Goal: Transaction & Acquisition: Purchase product/service

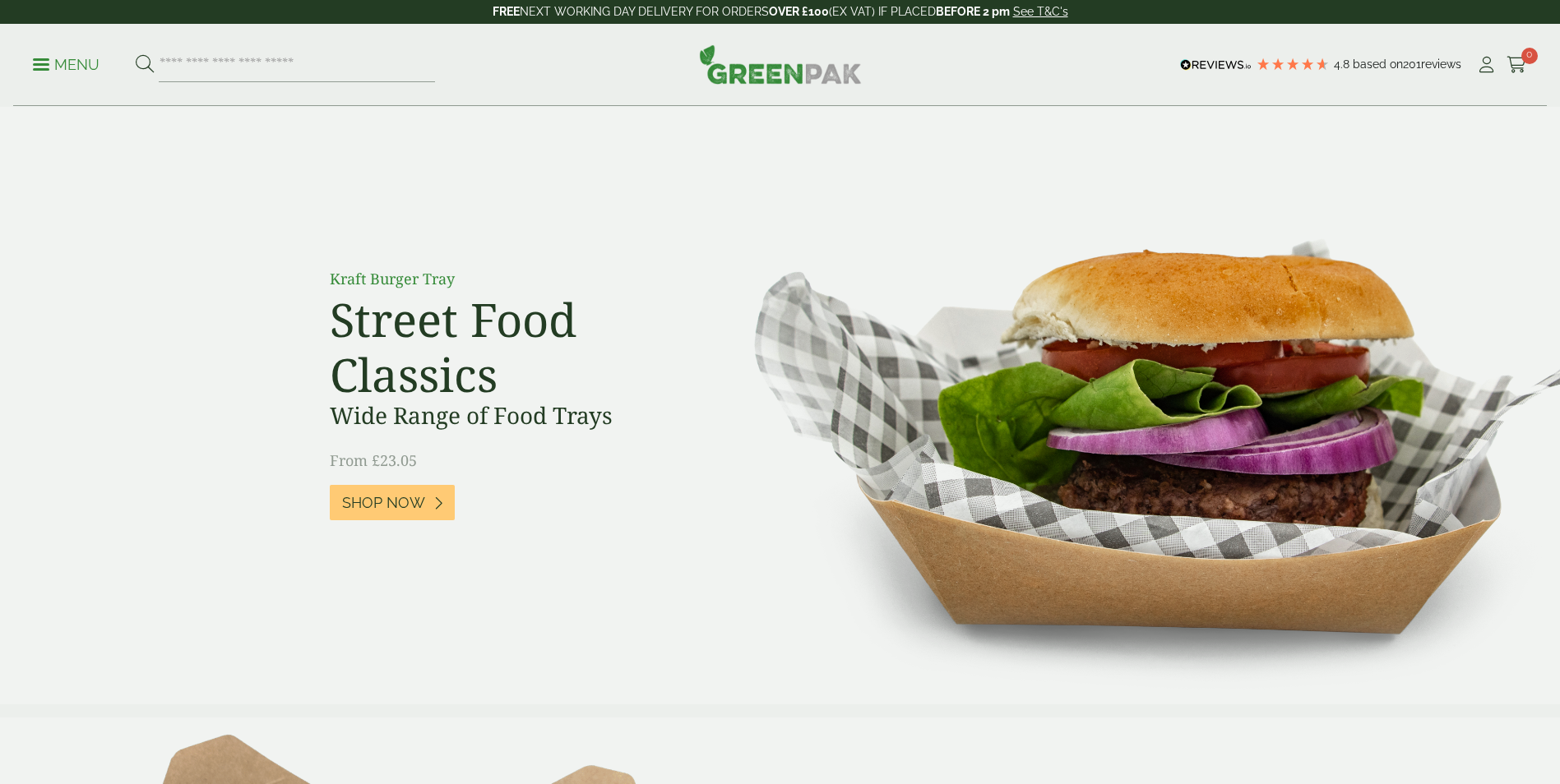
click at [37, 59] on link "Menu" at bounding box center [66, 63] width 67 height 16
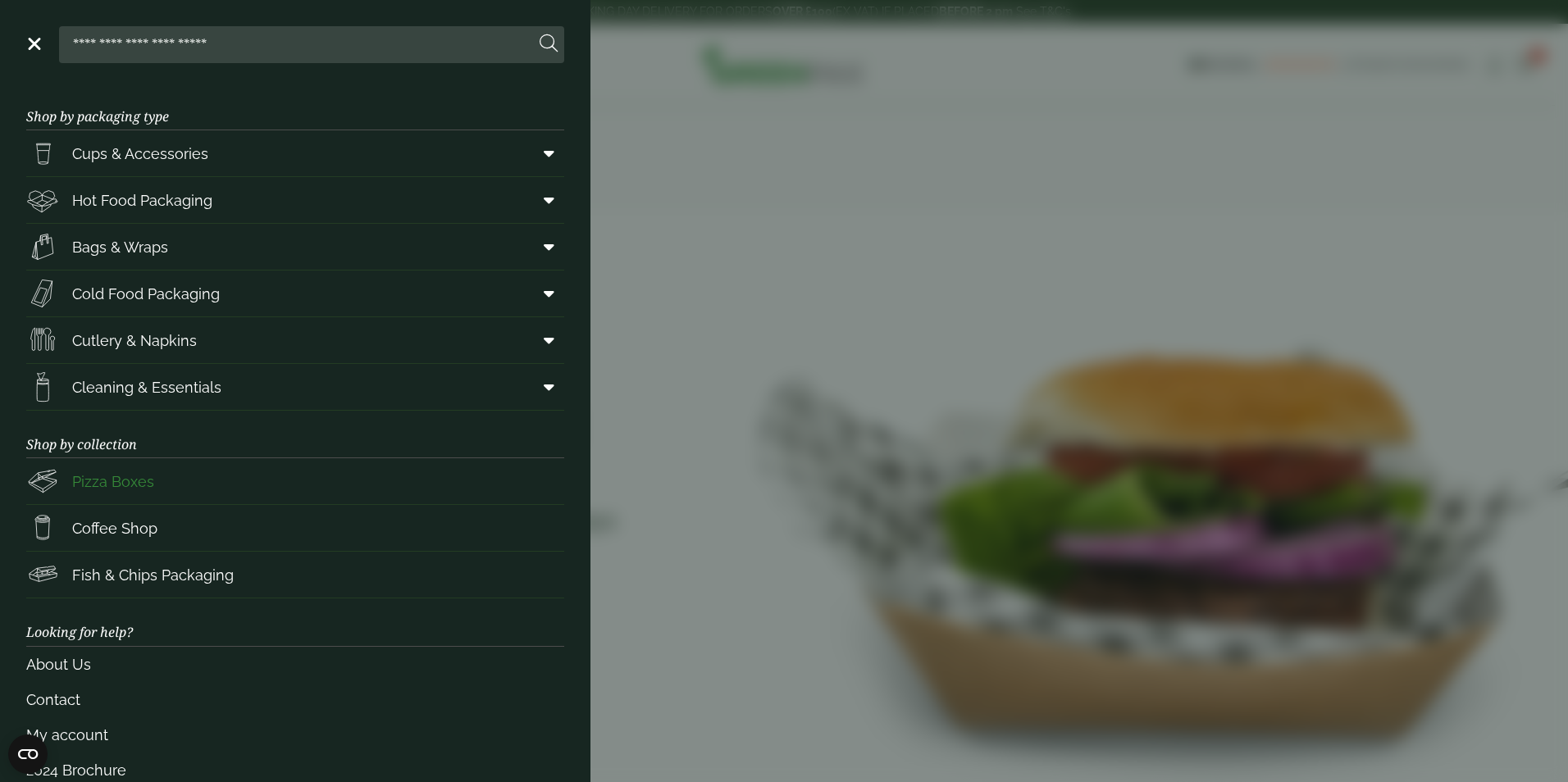
click at [116, 489] on span "Pizza Boxes" at bounding box center [113, 482] width 82 height 22
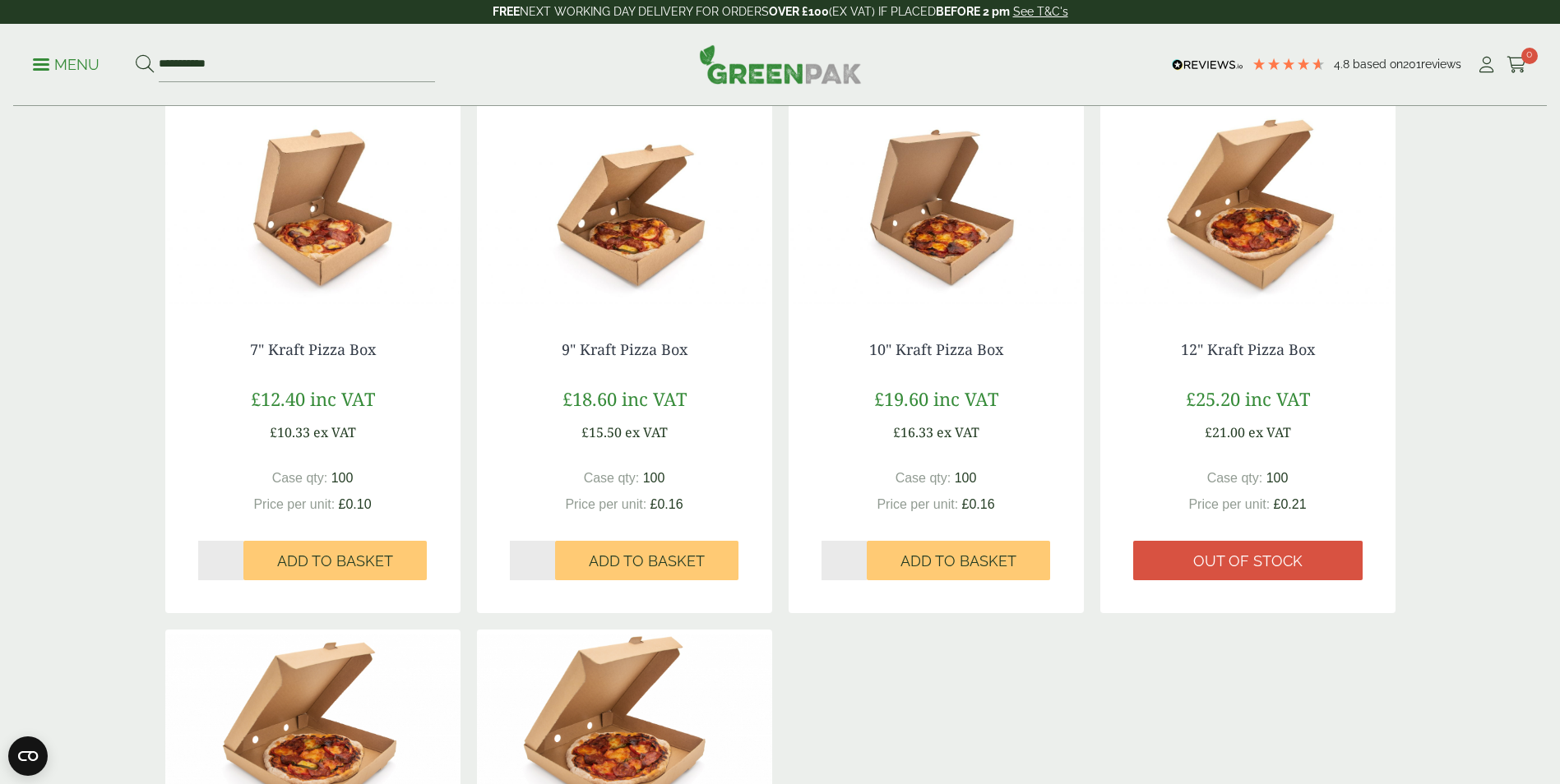
scroll to position [328, 0]
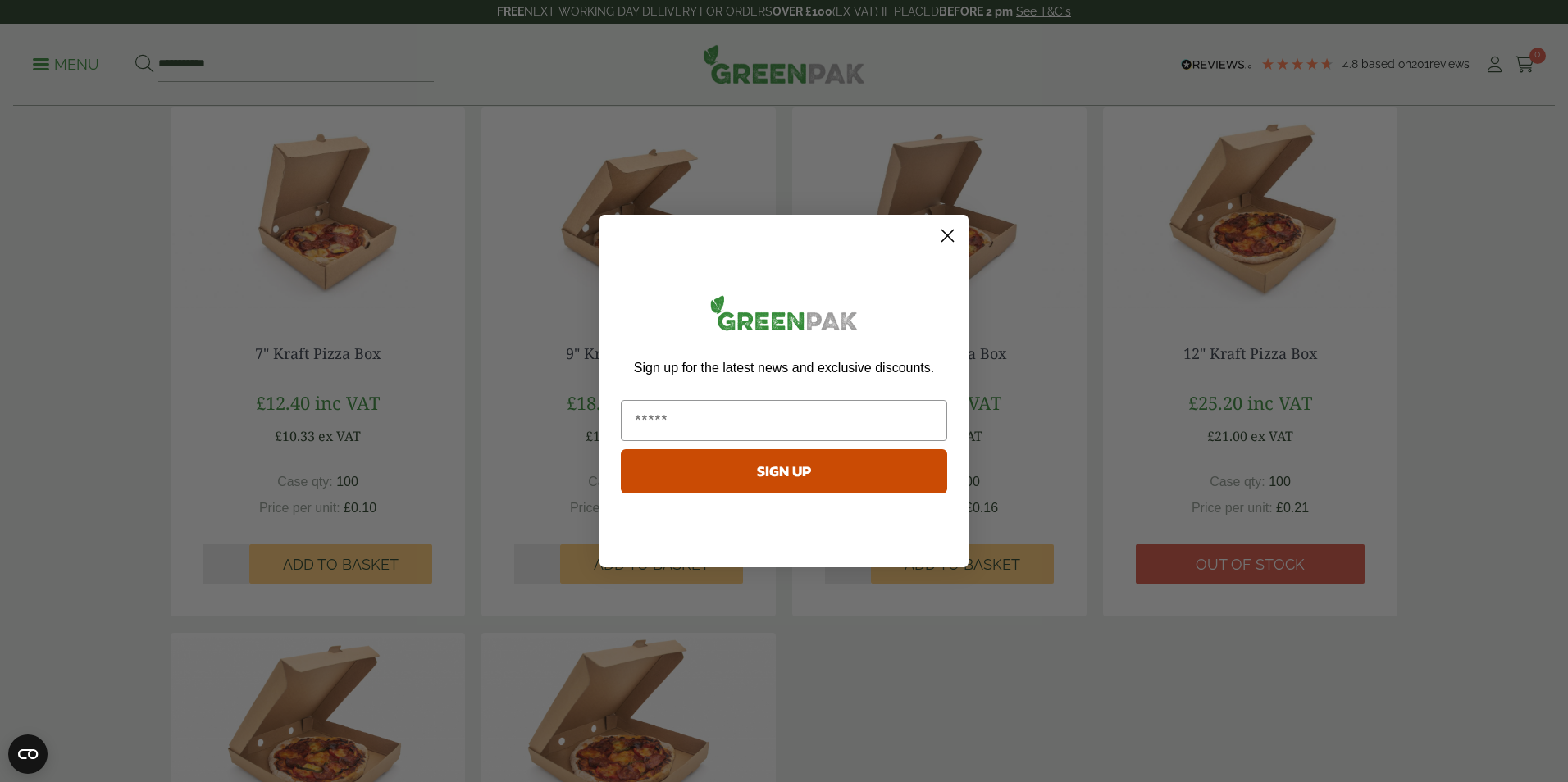
click at [955, 233] on circle "Close dialog" at bounding box center [948, 236] width 27 height 27
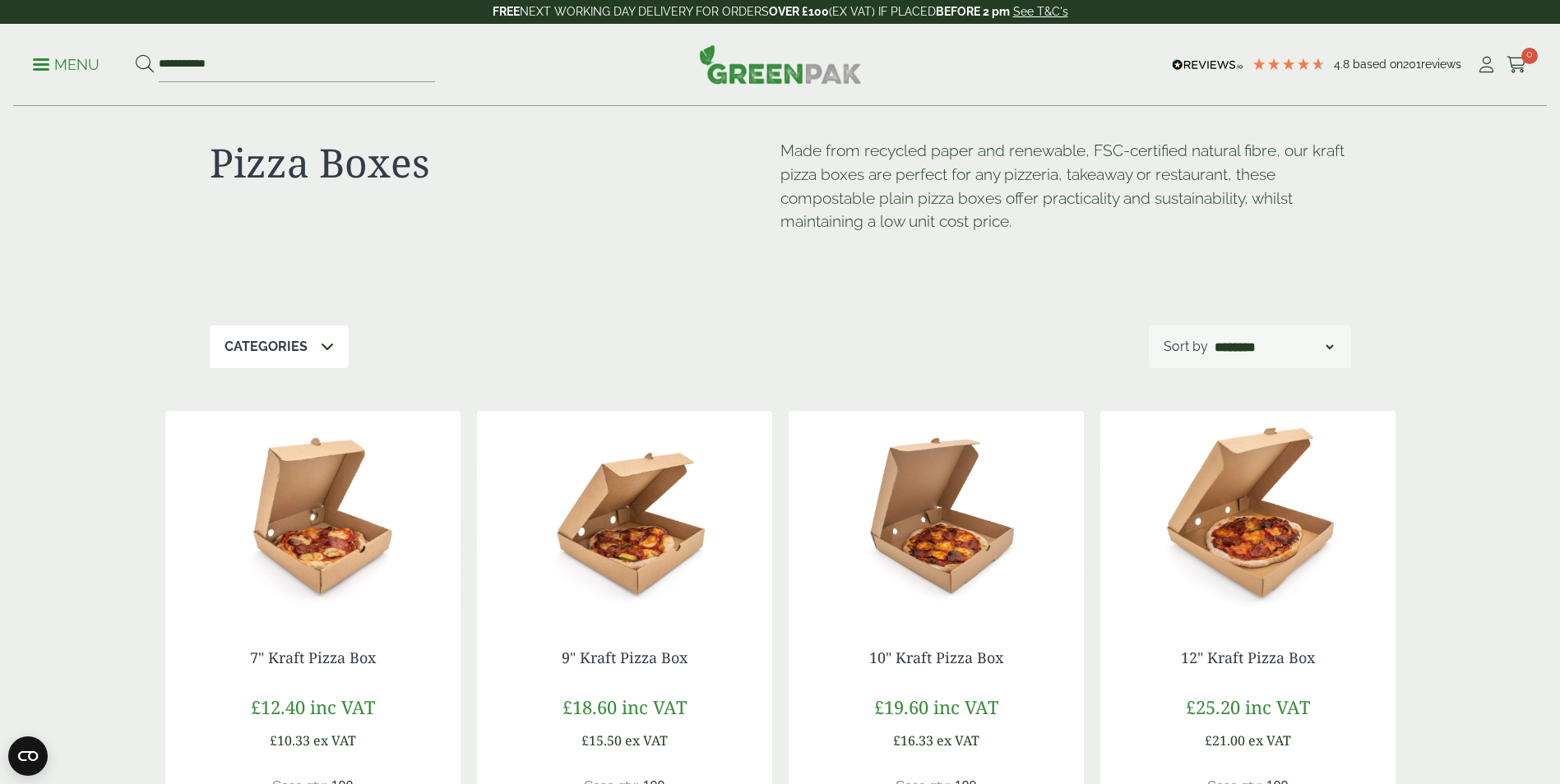
scroll to position [0, 0]
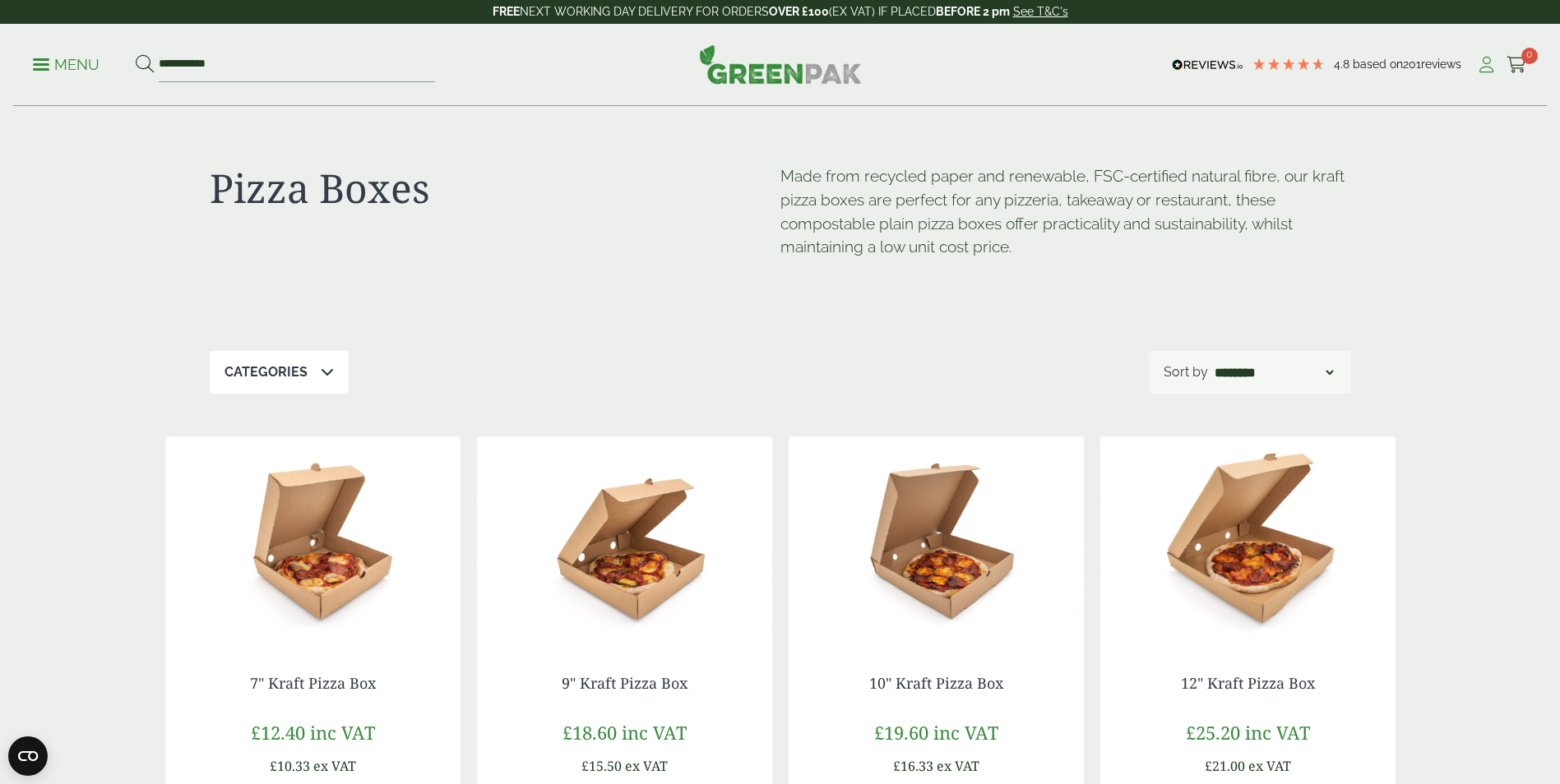
click at [1486, 63] on icon at bounding box center [1486, 65] width 20 height 16
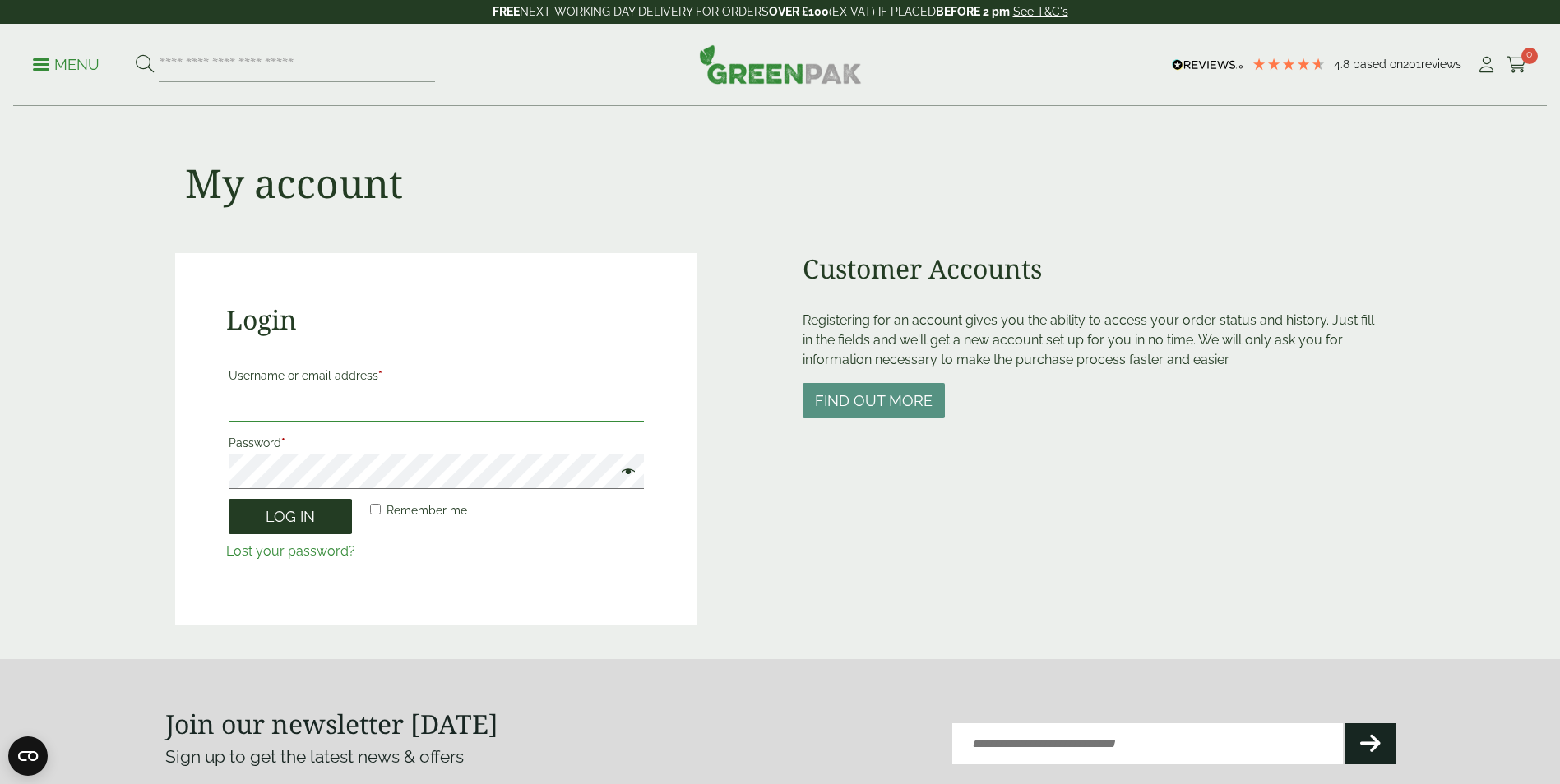
type input "**********"
click at [305, 532] on button "Log in" at bounding box center [290, 516] width 124 height 36
click at [319, 521] on button "Log in" at bounding box center [290, 516] width 124 height 36
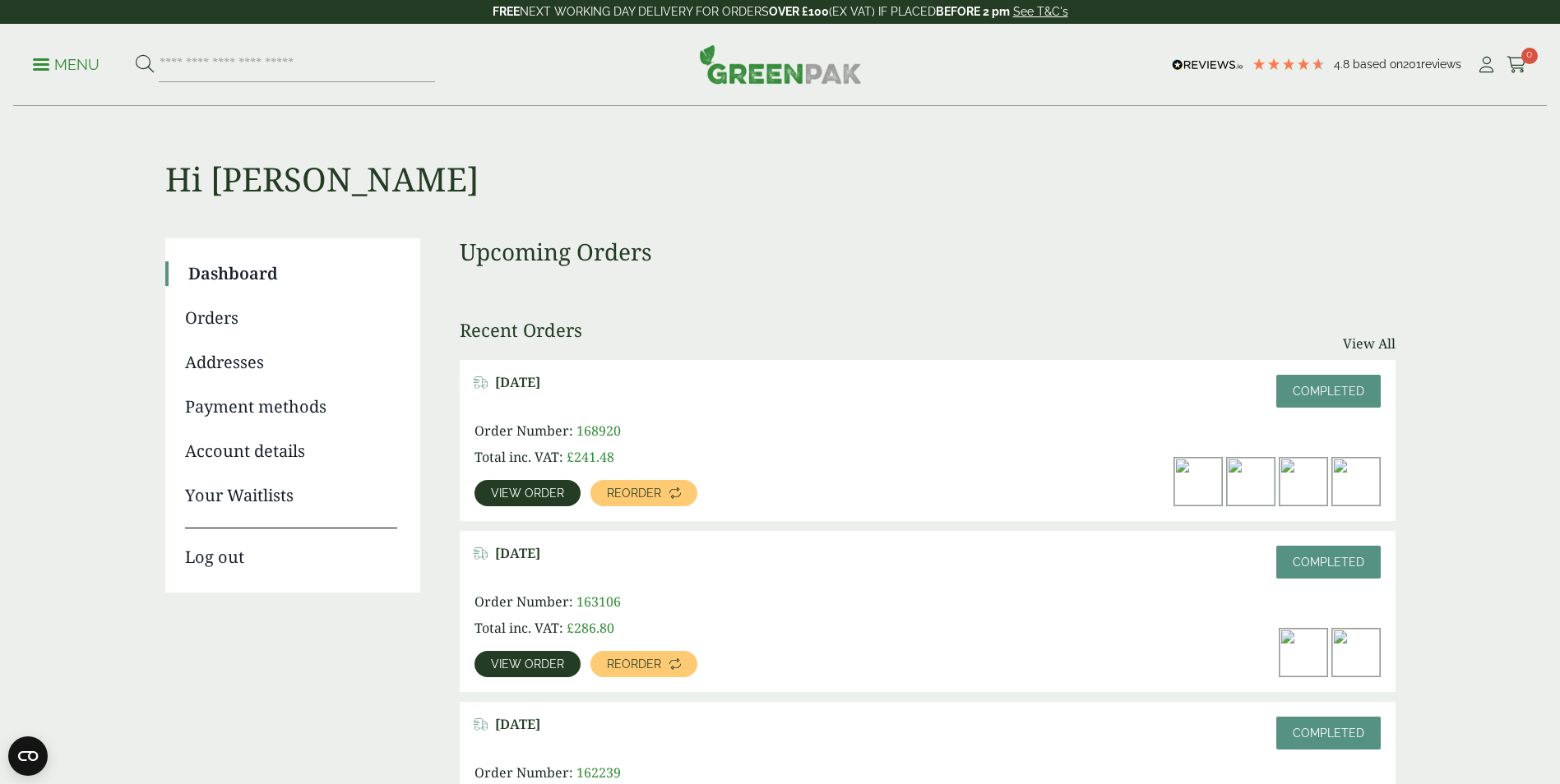
click at [511, 499] on link "View order" at bounding box center [528, 493] width 106 height 27
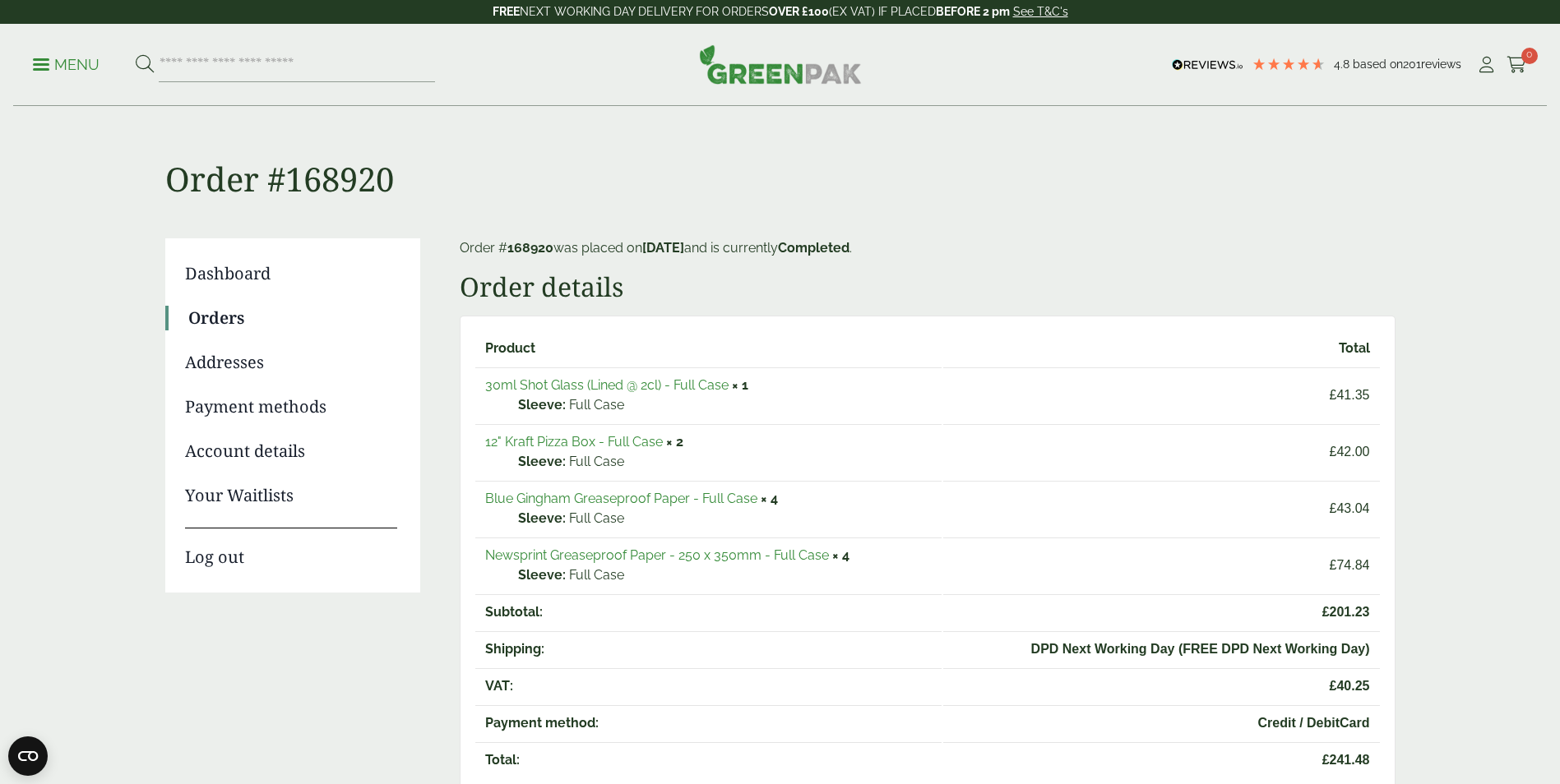
click at [81, 52] on ul "Menu" at bounding box center [233, 65] width 402 height 35
click at [77, 63] on p "Menu" at bounding box center [66, 65] width 67 height 20
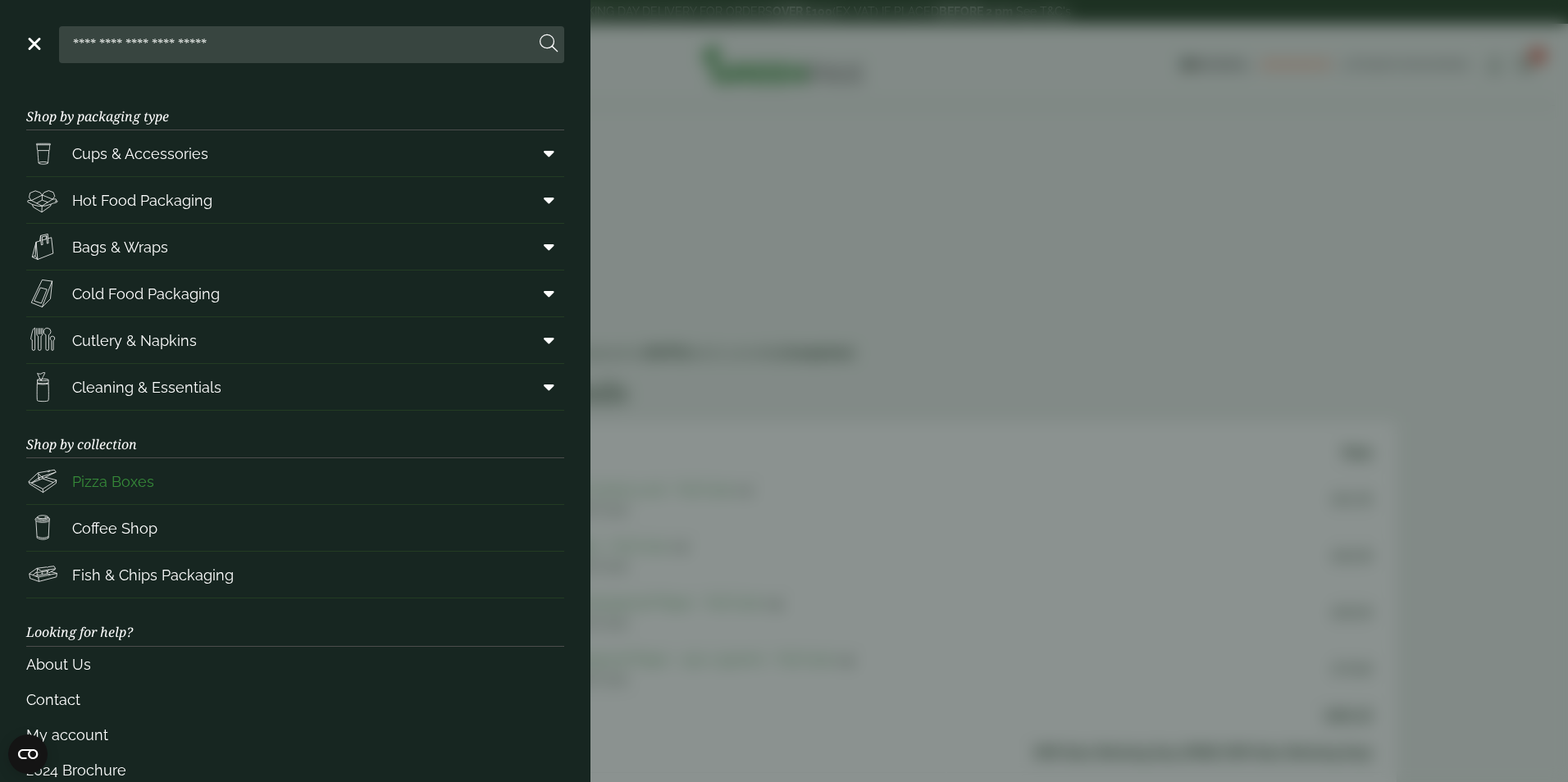
click at [93, 495] on span "Pizza Boxes" at bounding box center [90, 482] width 128 height 33
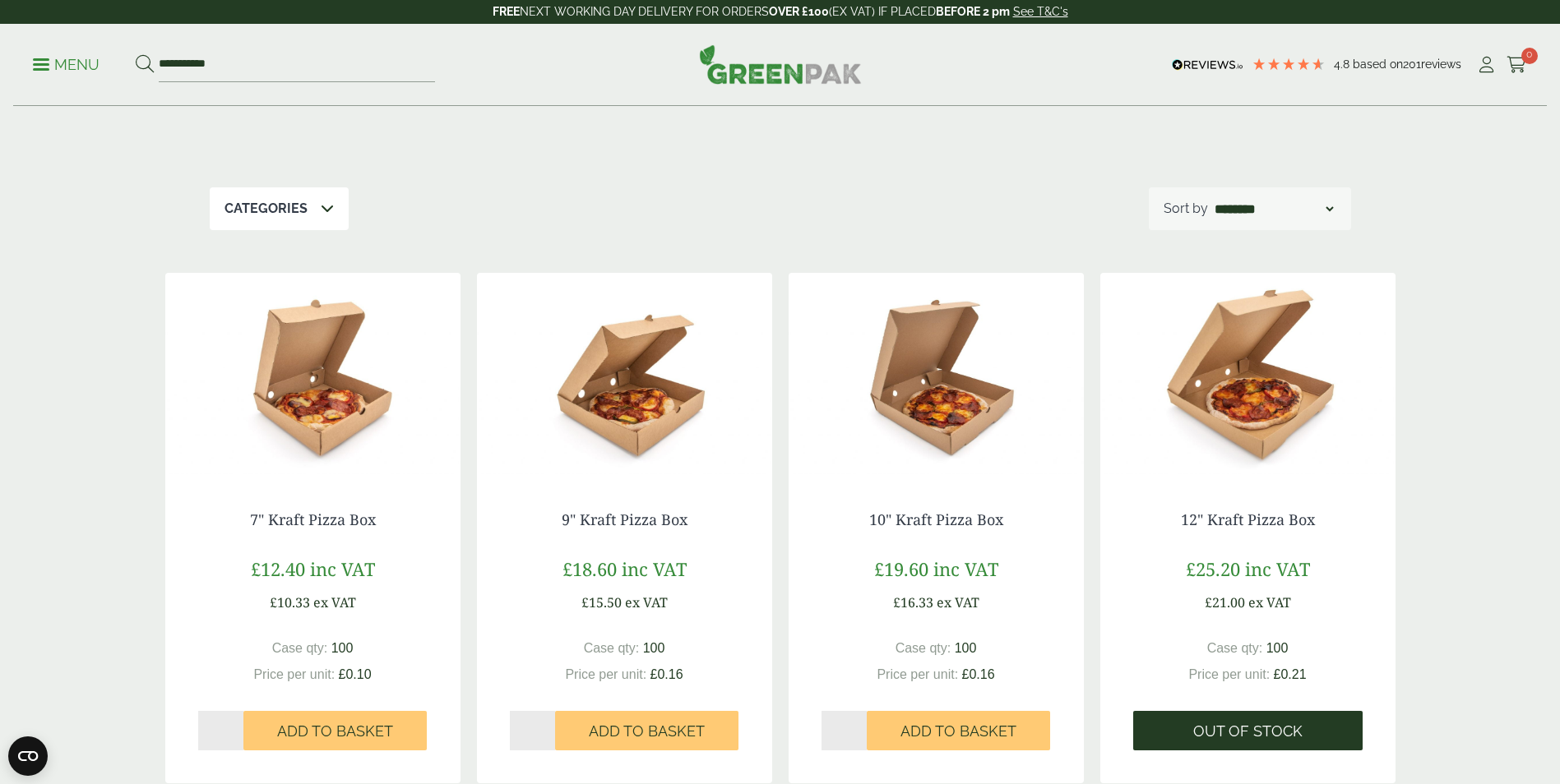
scroll to position [165, 0]
drag, startPoint x: 239, startPoint y: 71, endPoint x: 81, endPoint y: 71, distance: 158.0
click at [100, 71] on ul "**********" at bounding box center [233, 65] width 402 height 35
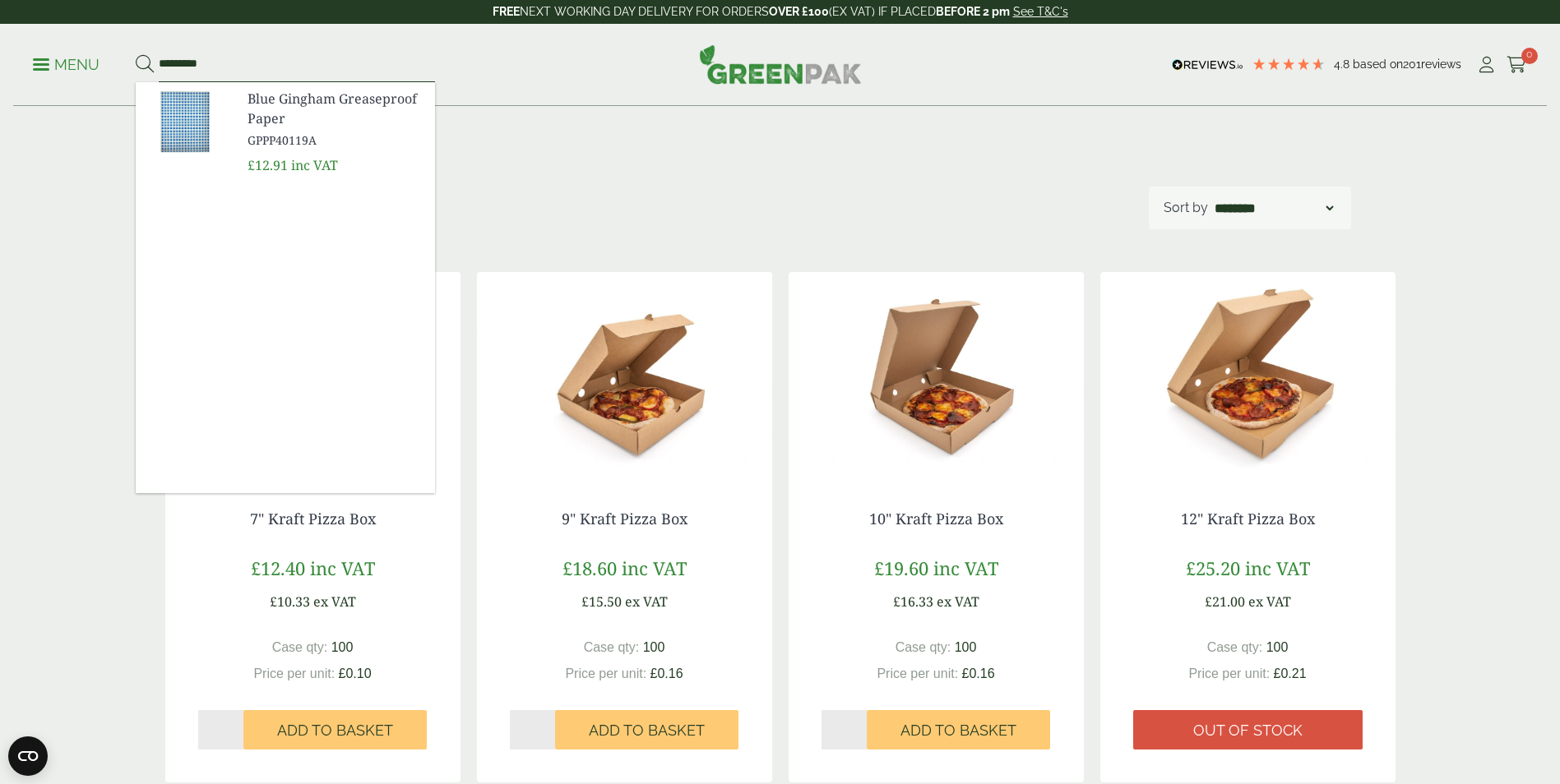
type input "*********"
click at [285, 125] on span "Blue Gingham Greaseproof Paper" at bounding box center [334, 108] width 175 height 39
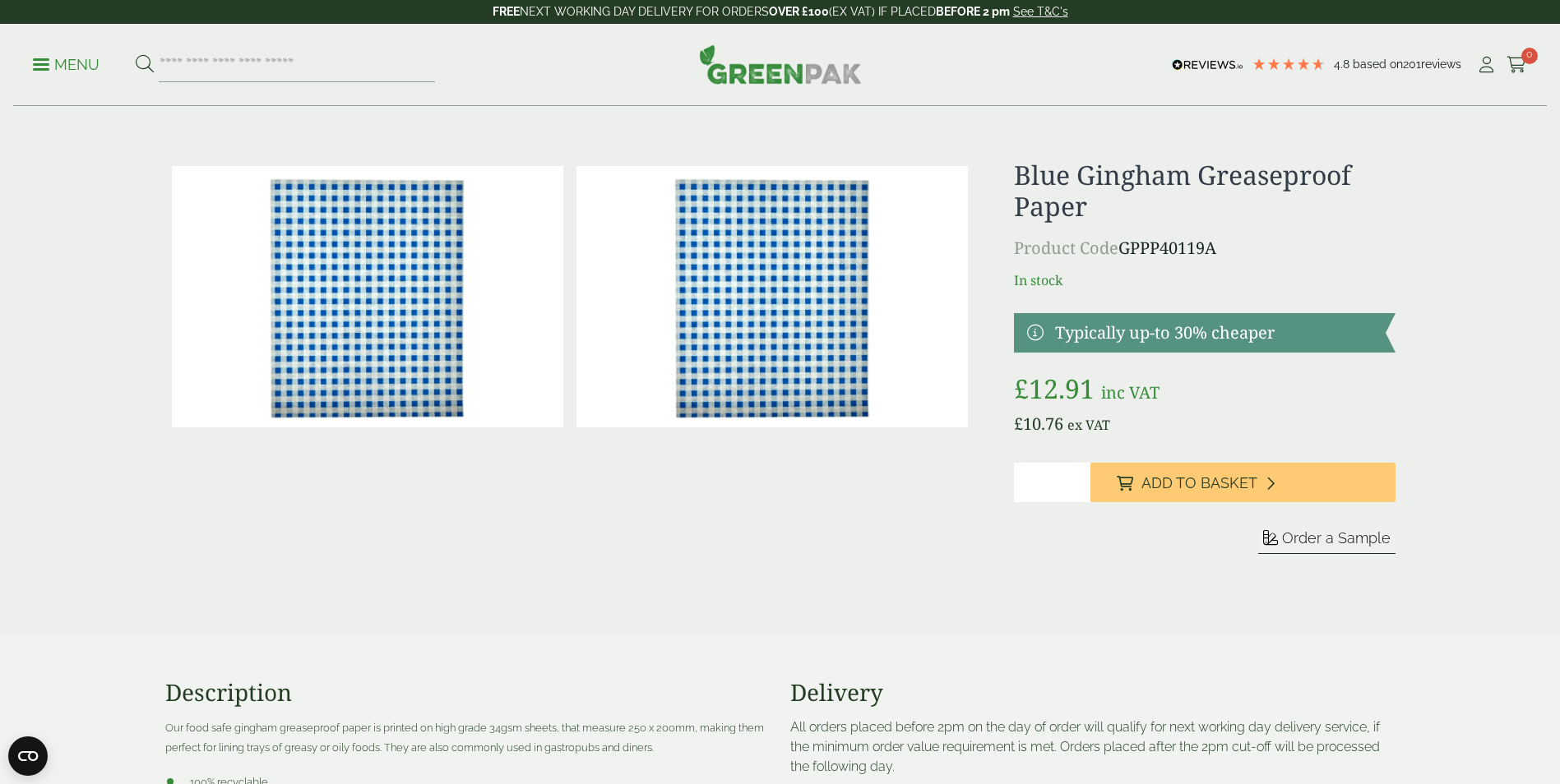
click at [775, 505] on div at bounding box center [570, 376] width 810 height 434
click at [1049, 477] on input "*" at bounding box center [1052, 482] width 77 height 39
click at [881, 516] on div at bounding box center [570, 376] width 810 height 434
click at [45, 65] on span at bounding box center [41, 64] width 16 height 3
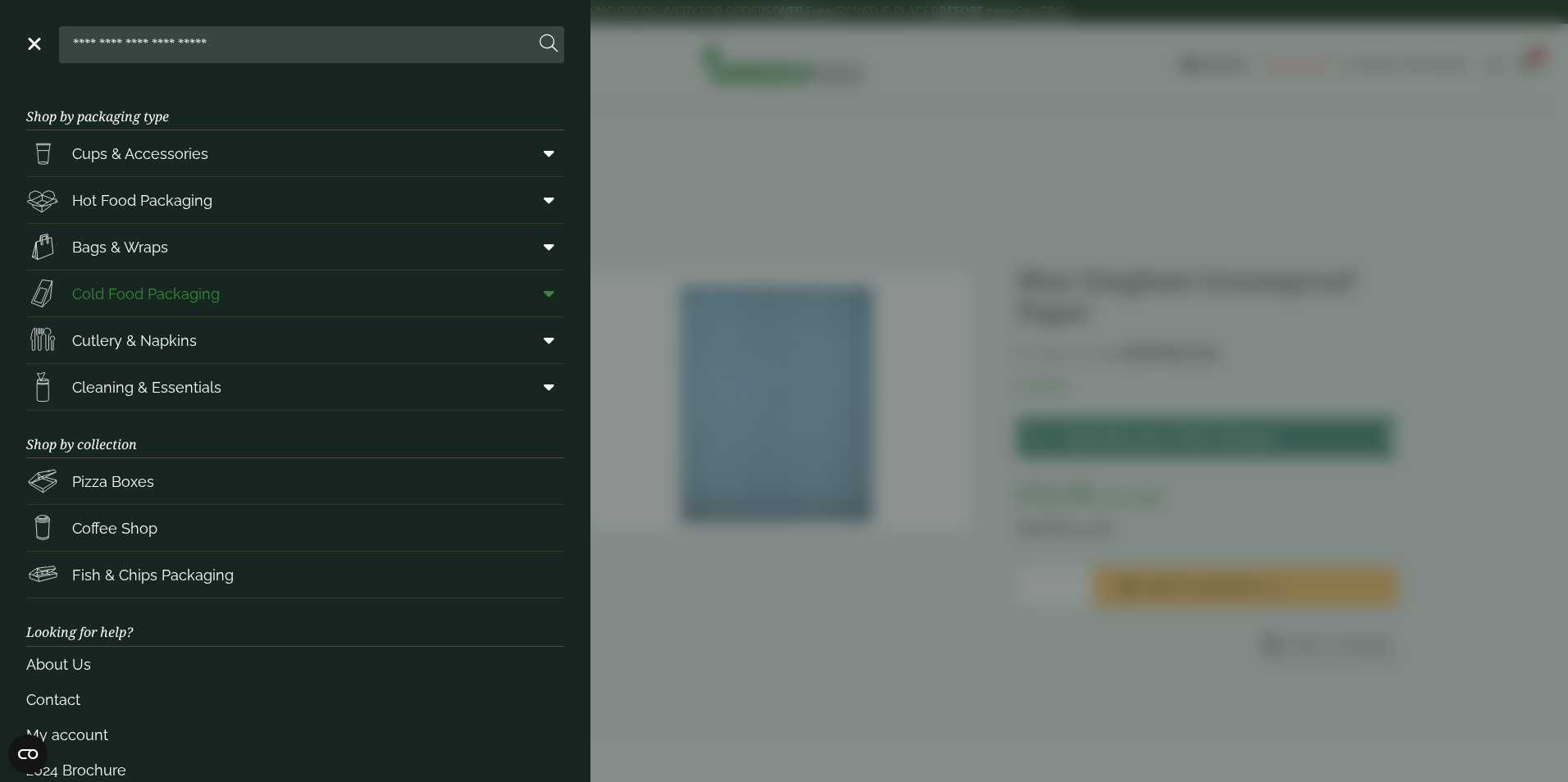
click at [131, 303] on span "Cold Food Packaging" at bounding box center [146, 294] width 148 height 22
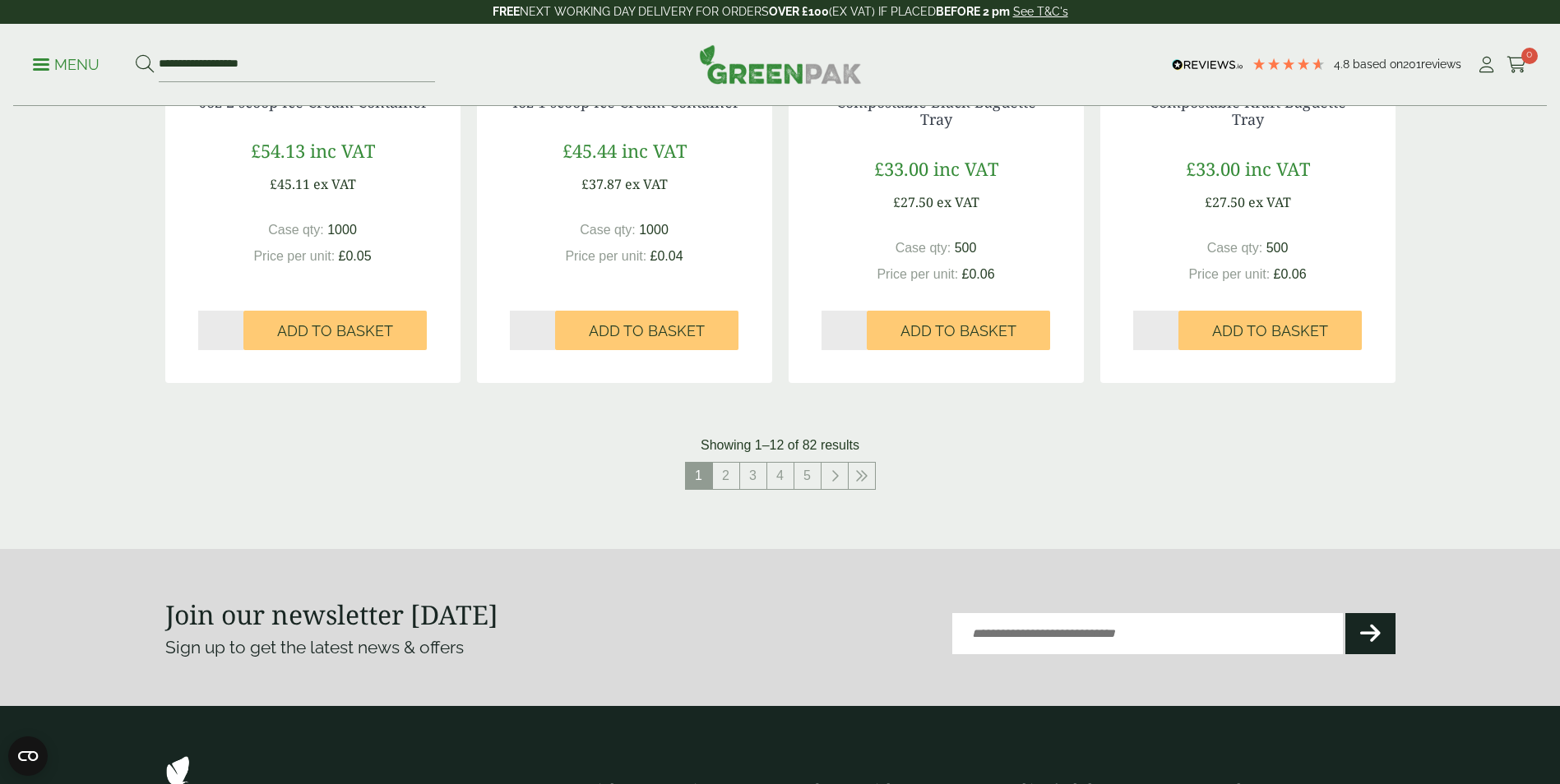
scroll to position [1726, 0]
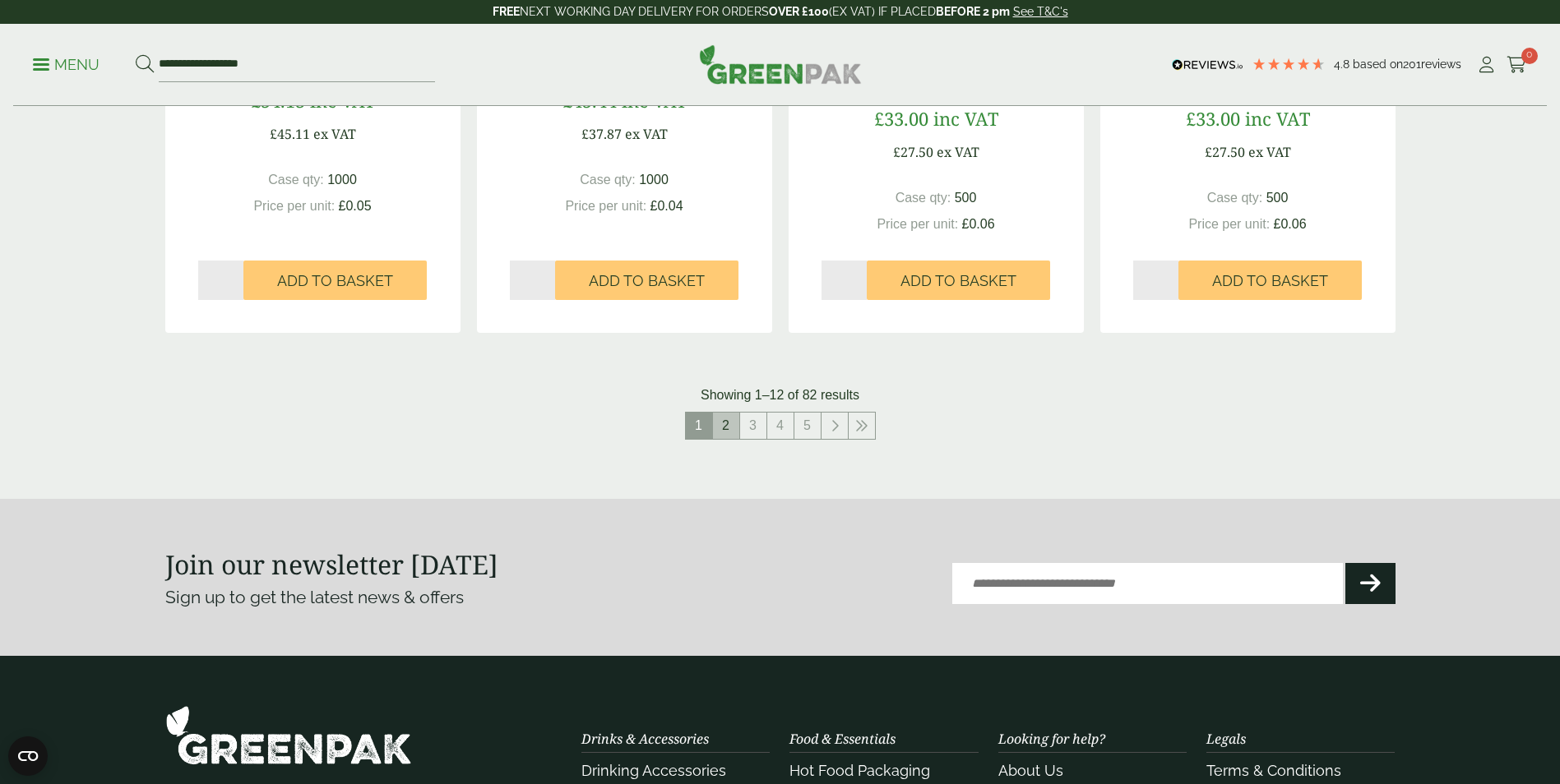
click at [730, 430] on link "2" at bounding box center [726, 425] width 27 height 27
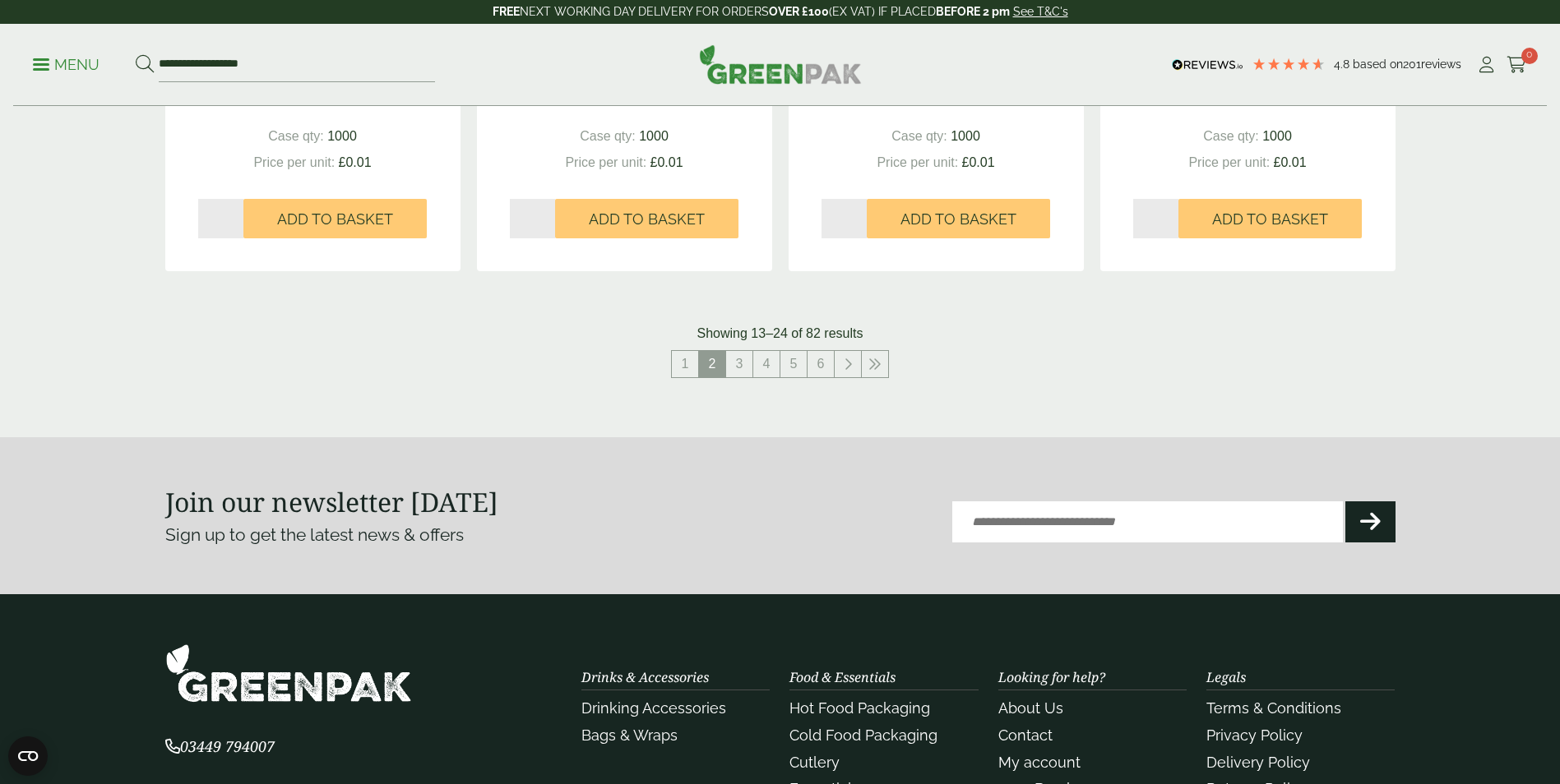
scroll to position [1809, 0]
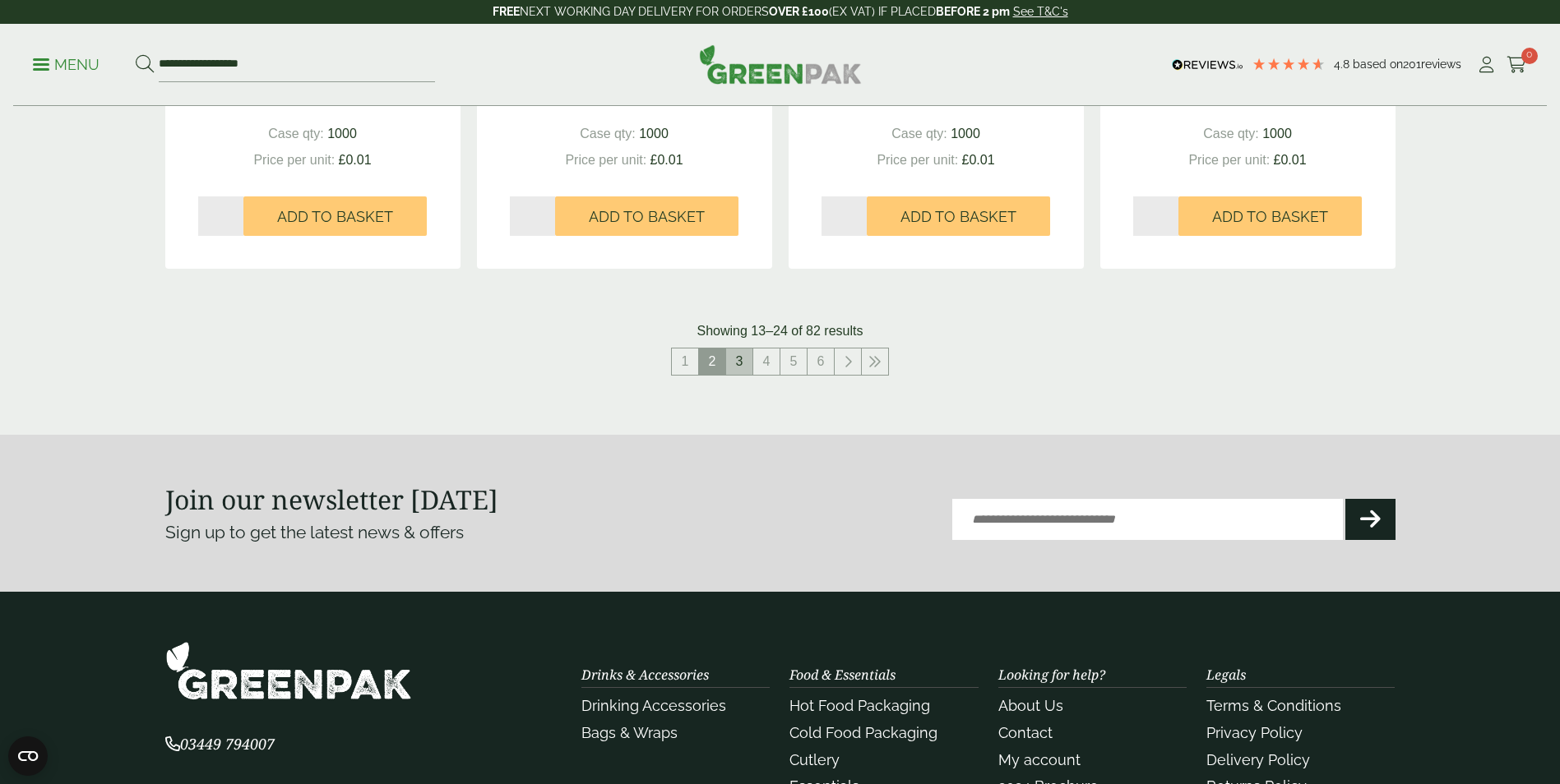
click at [740, 355] on link "3" at bounding box center [738, 361] width 27 height 27
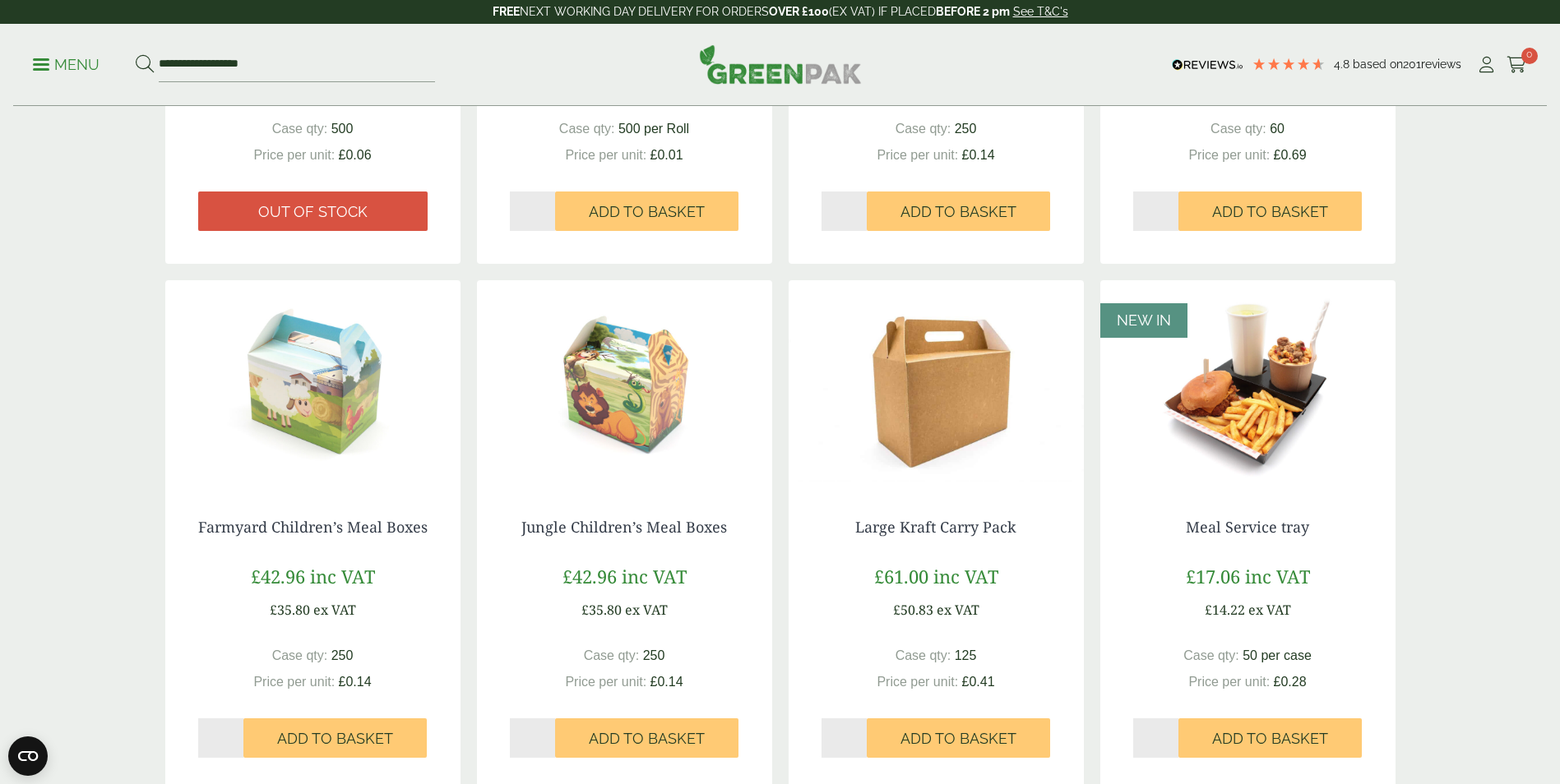
scroll to position [1726, 0]
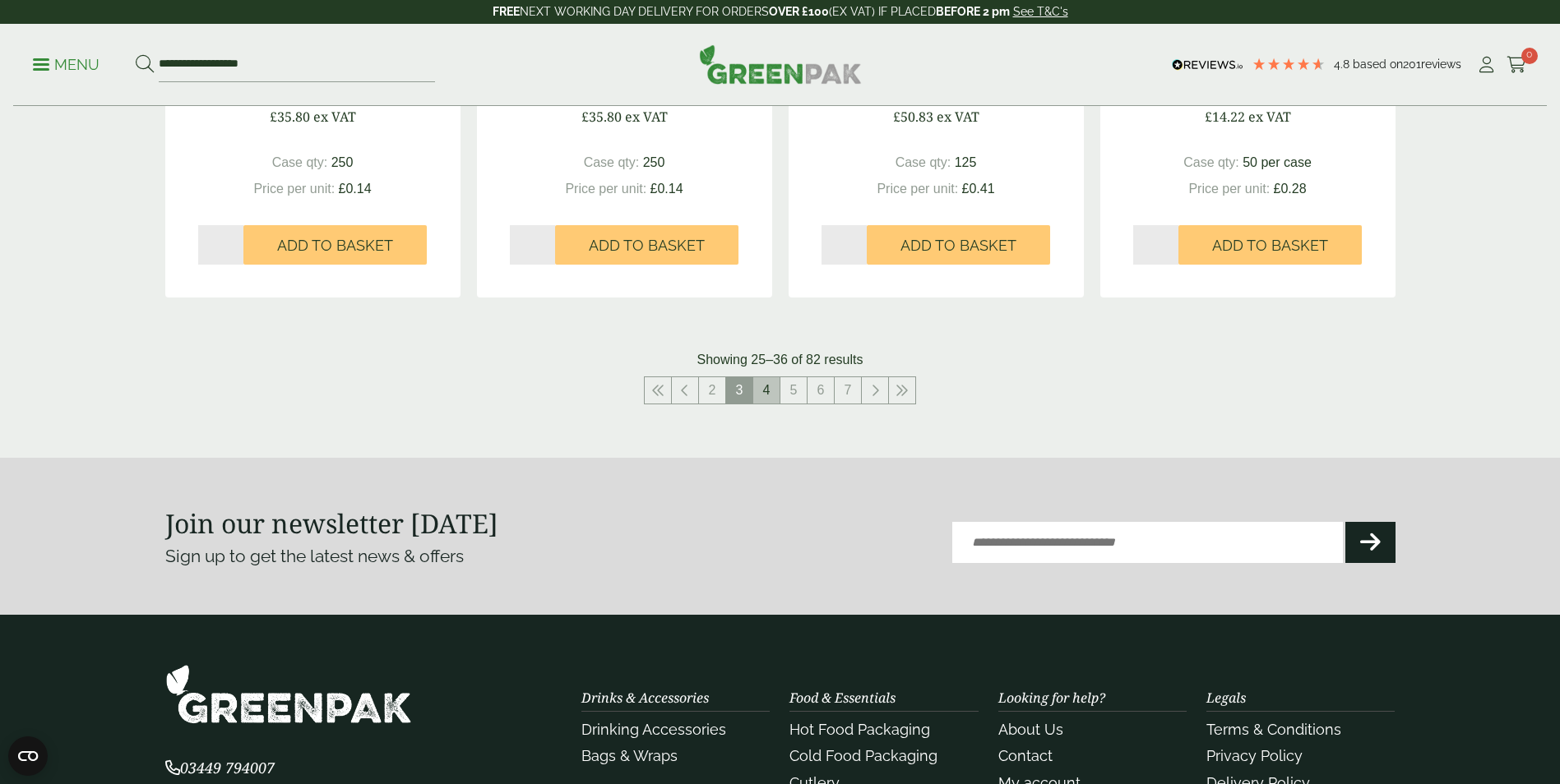
click at [764, 393] on link "4" at bounding box center [766, 390] width 27 height 27
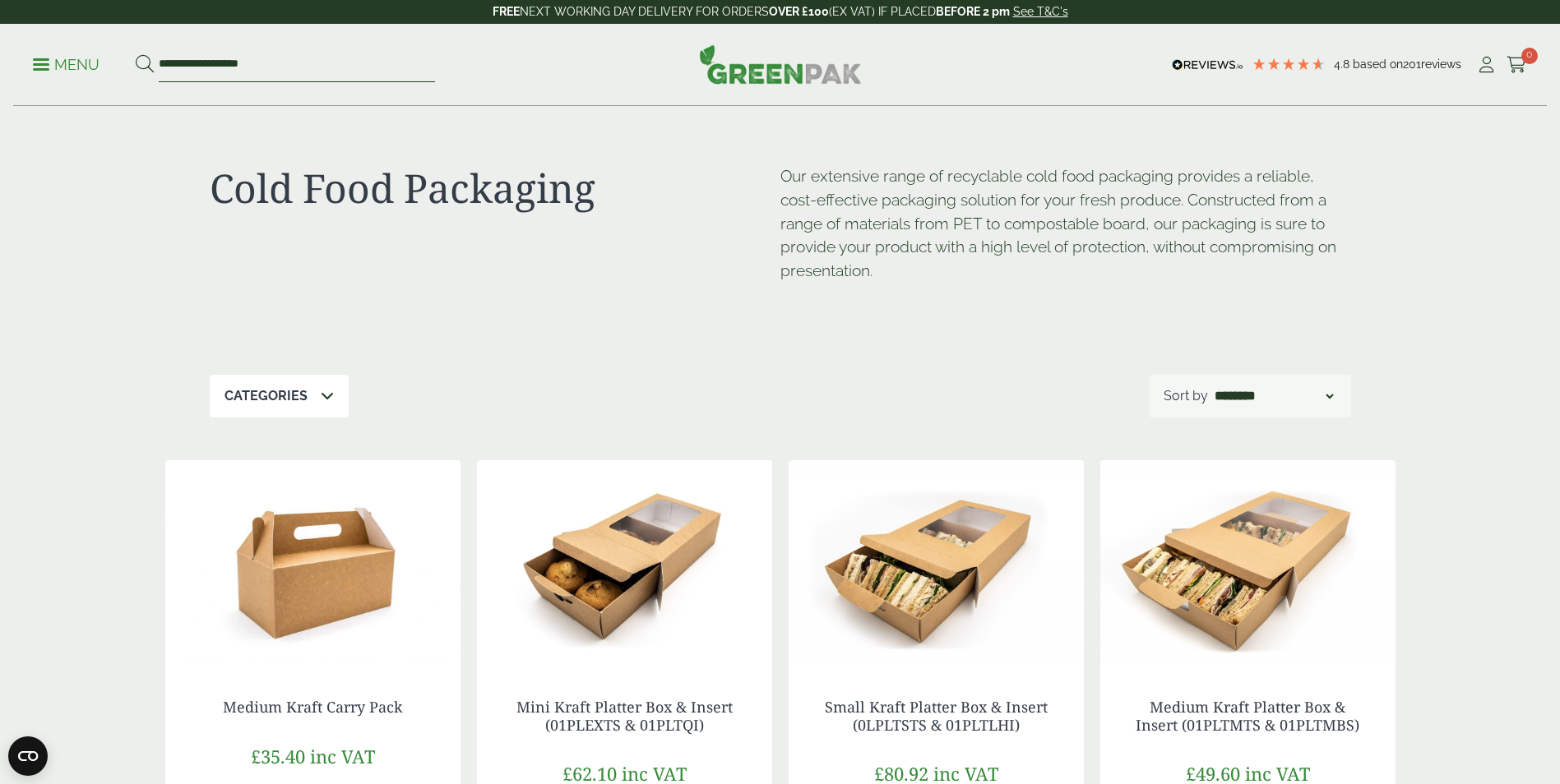
click at [275, 72] on input "**********" at bounding box center [296, 65] width 276 height 35
click at [20, 64] on div "**********" at bounding box center [780, 65] width 1533 height 82
click at [33, 66] on p "Menu" at bounding box center [66, 65] width 67 height 20
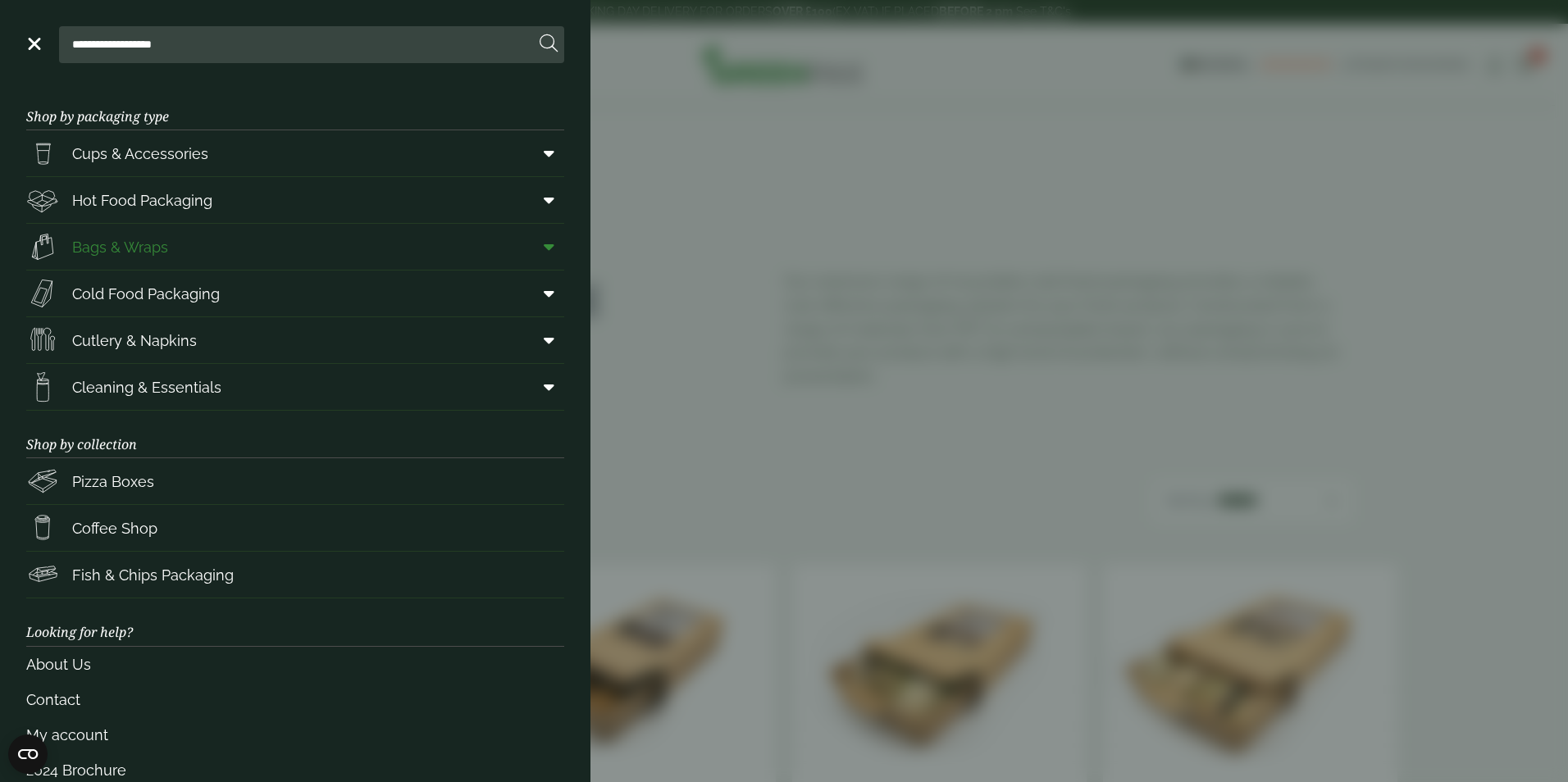
click at [155, 255] on span "Bags & Wraps" at bounding box center [120, 247] width 96 height 22
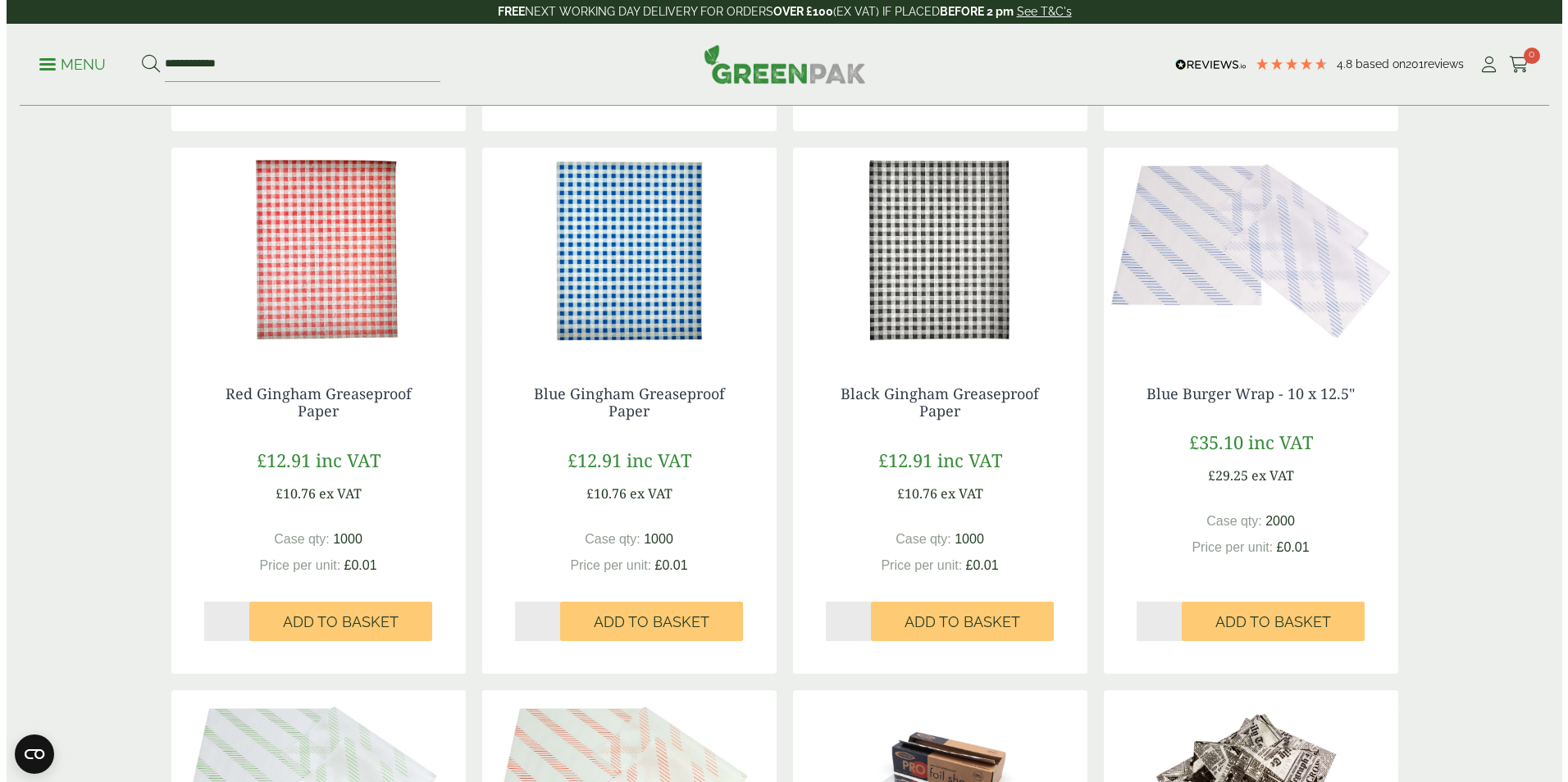
scroll to position [902, 0]
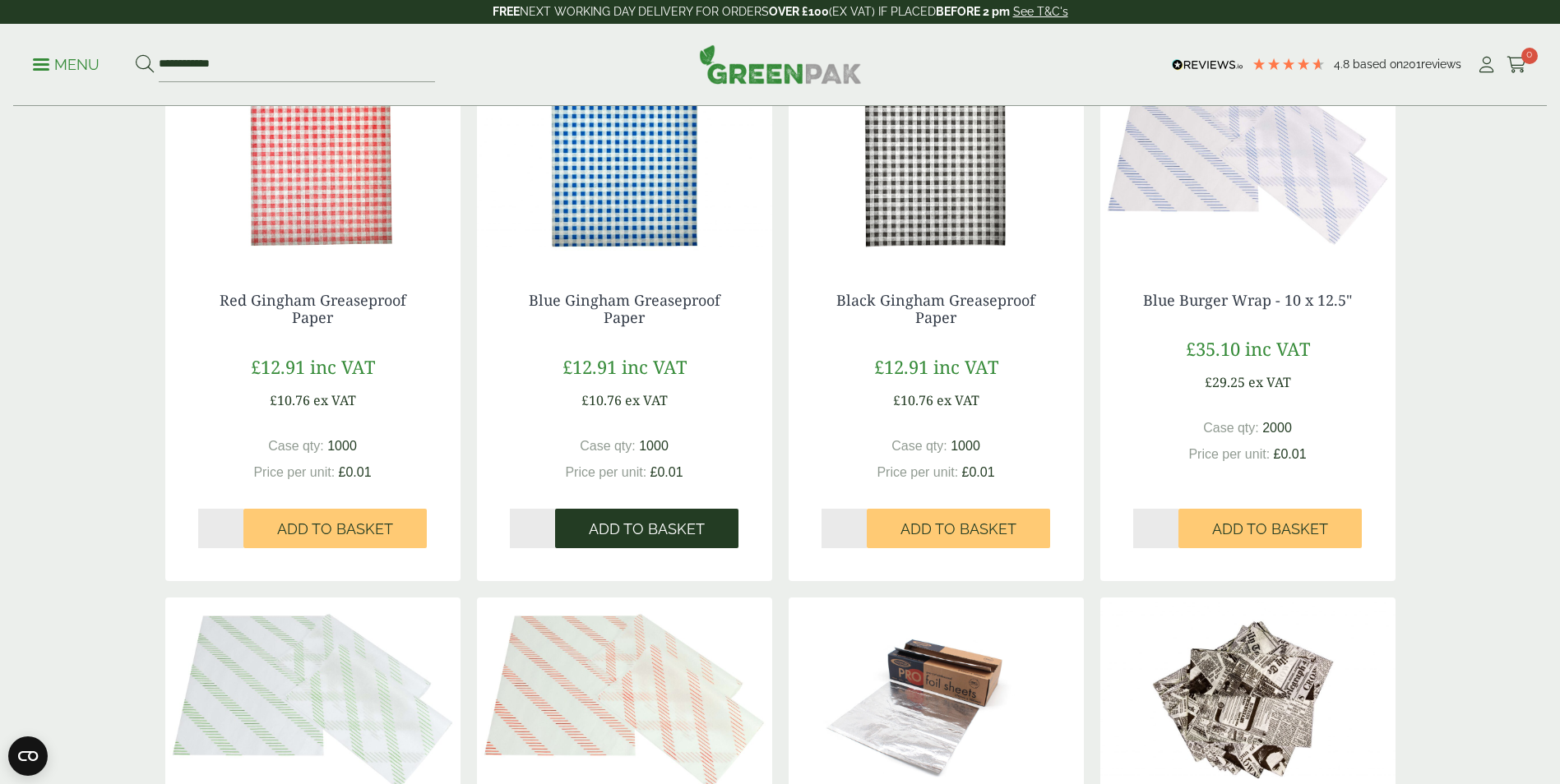
click at [637, 521] on span "Add to Basket" at bounding box center [646, 530] width 116 height 18
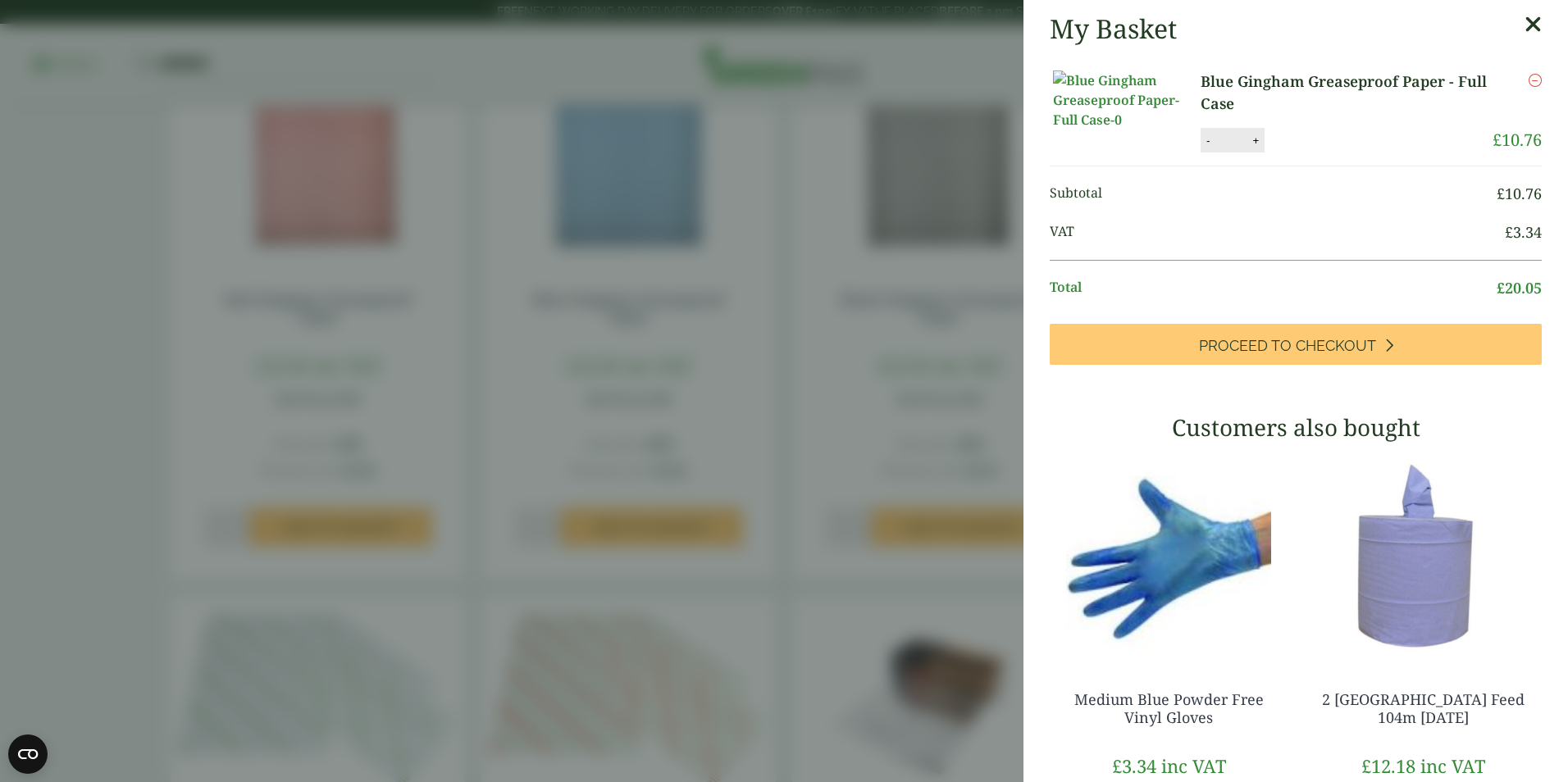
click at [1258, 166] on li "Blue Gingham Greaseproof Paper - Full Case Blue Gingham Greaseproof Paper - Ful…" at bounding box center [1295, 112] width 492 height 109
click at [1258, 152] on div "- * +" at bounding box center [1233, 140] width 64 height 25
click at [1258, 148] on button "+" at bounding box center [1256, 140] width 16 height 14
click at [1256, 148] on button "+" at bounding box center [1256, 140] width 16 height 14
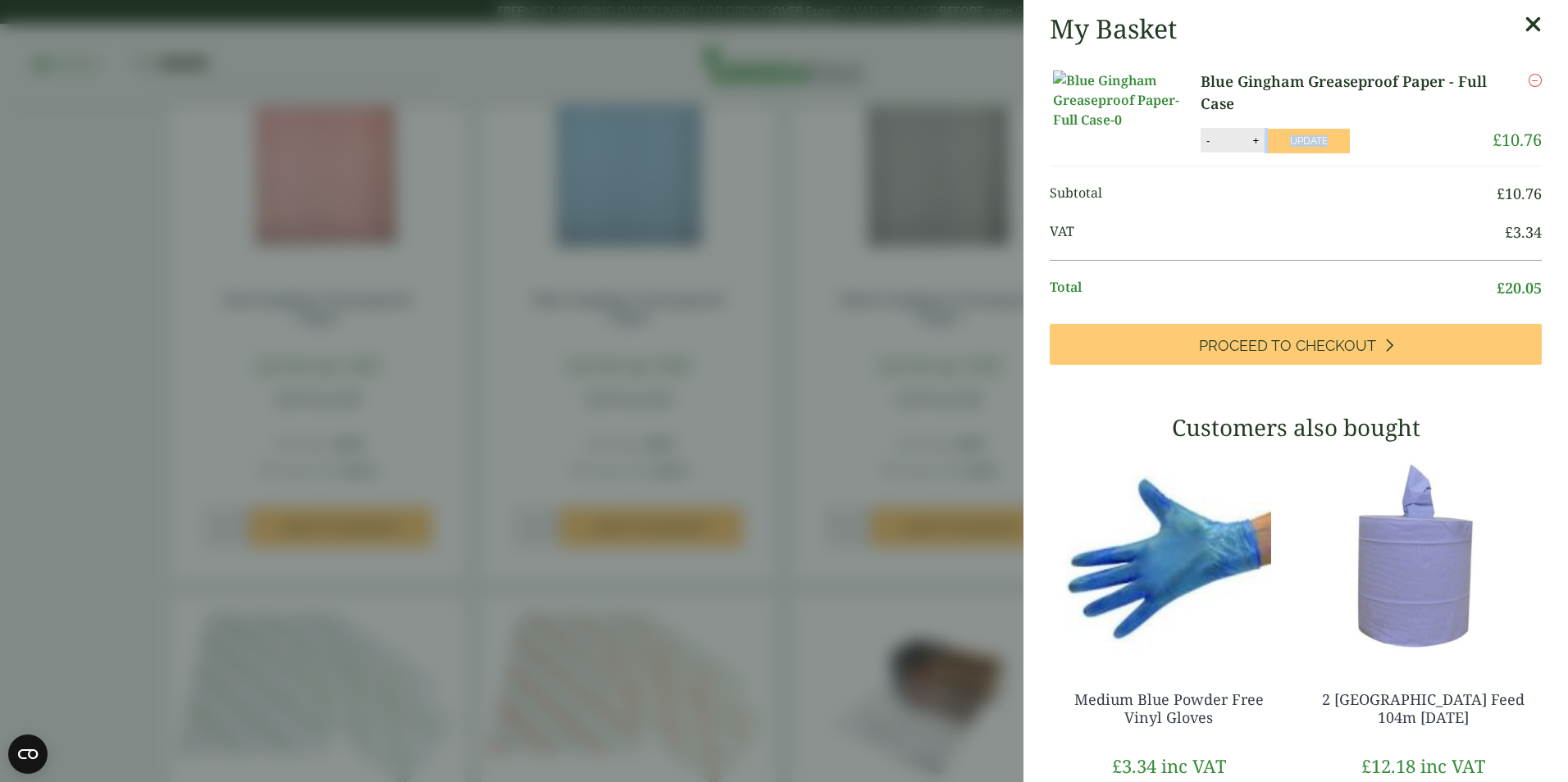
click at [1256, 148] on button "+" at bounding box center [1256, 140] width 16 height 14
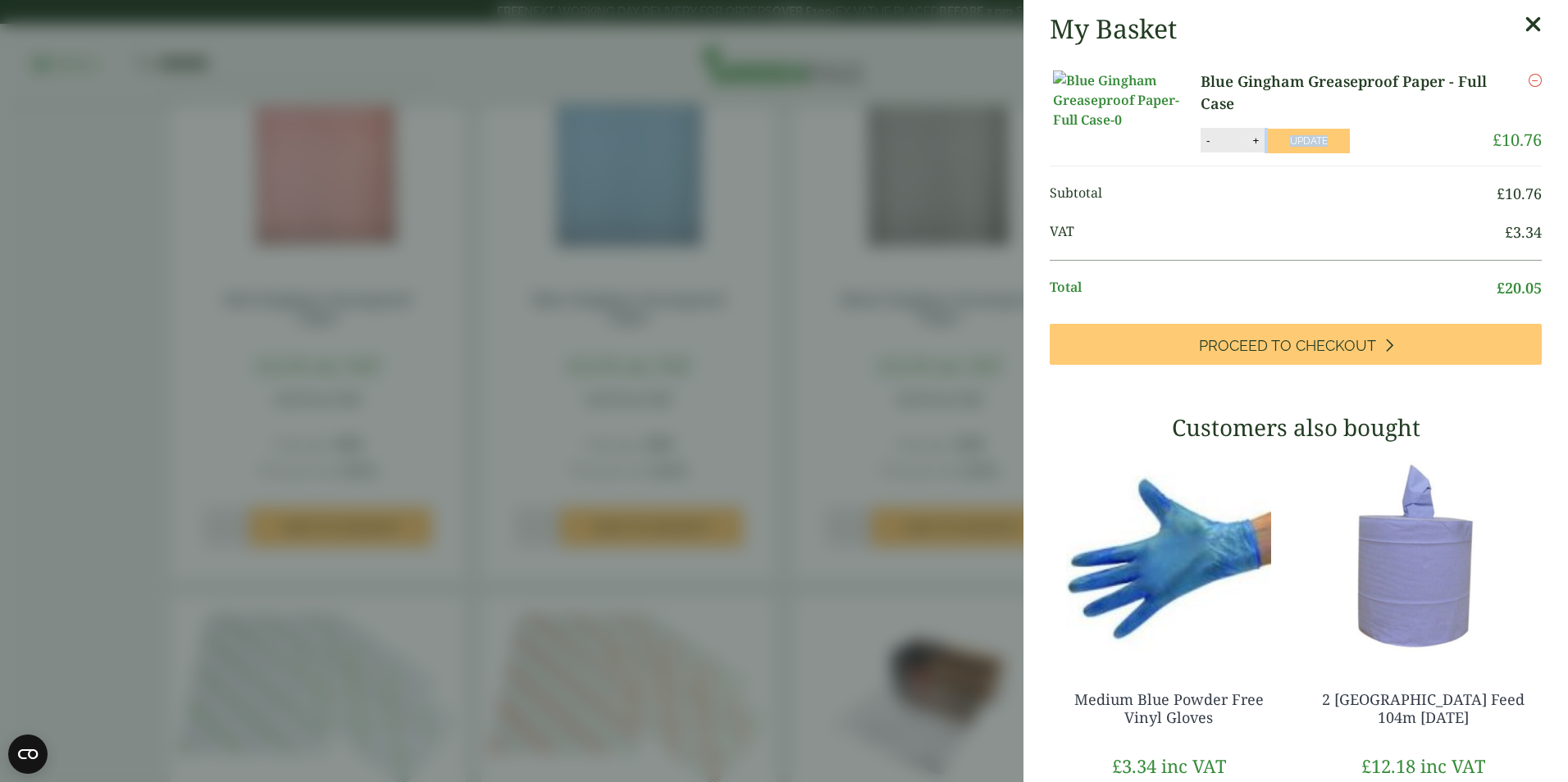
click at [1256, 148] on button "+" at bounding box center [1256, 140] width 16 height 14
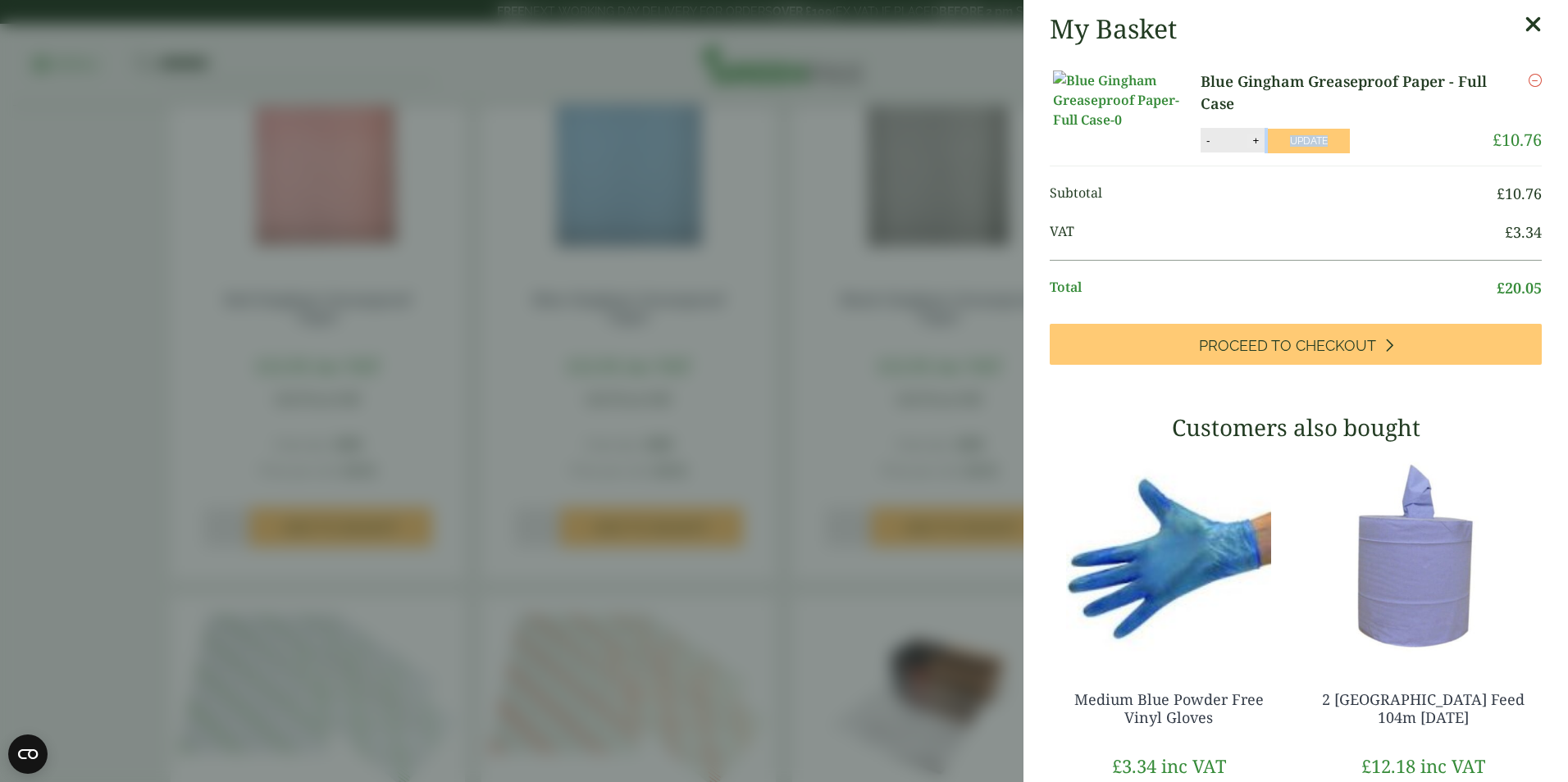
click at [1256, 148] on button "+" at bounding box center [1256, 140] width 16 height 14
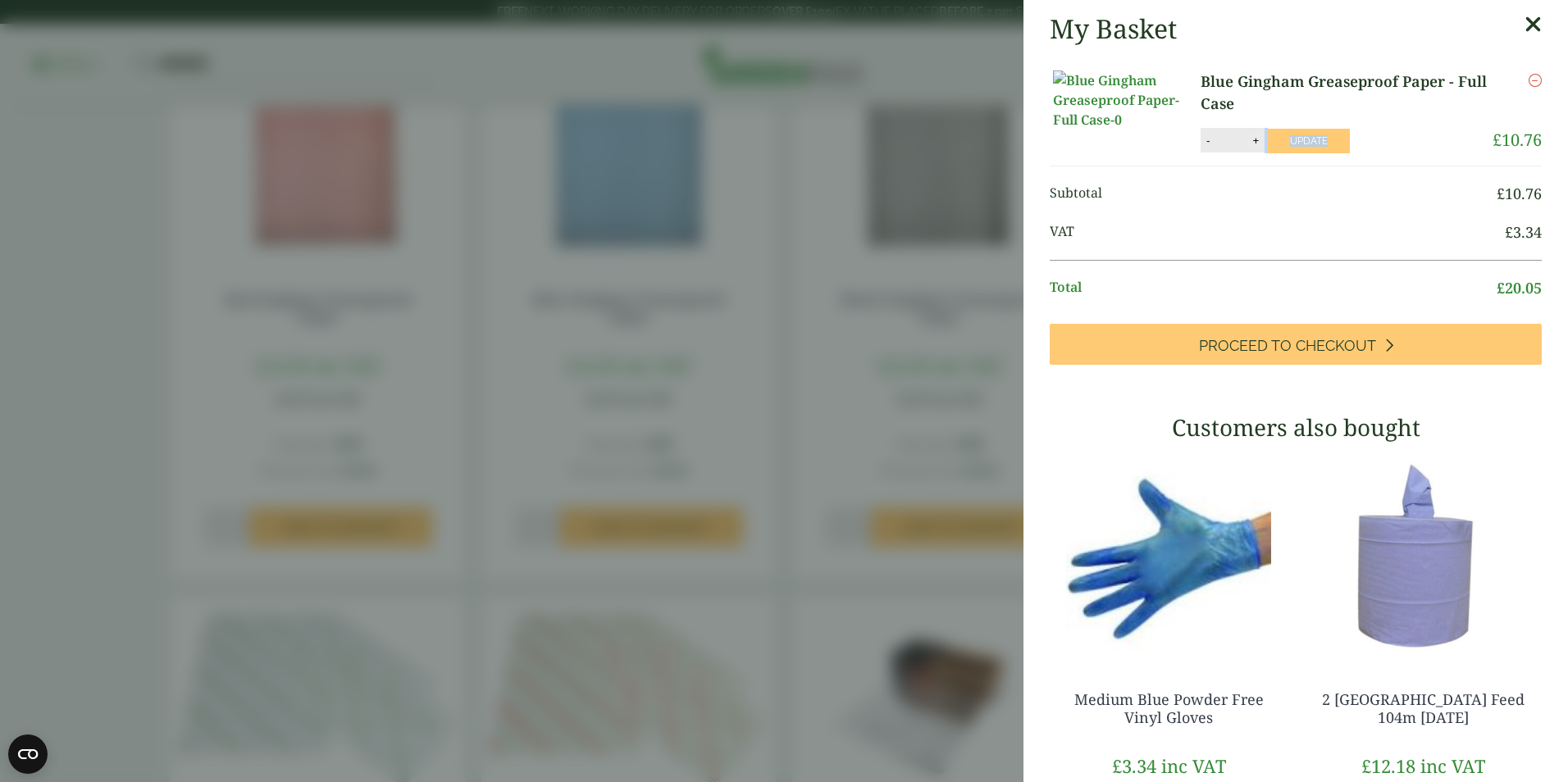
click at [1256, 148] on button "+" at bounding box center [1256, 140] width 16 height 14
type input "**"
click at [1281, 153] on button "Update" at bounding box center [1309, 141] width 82 height 25
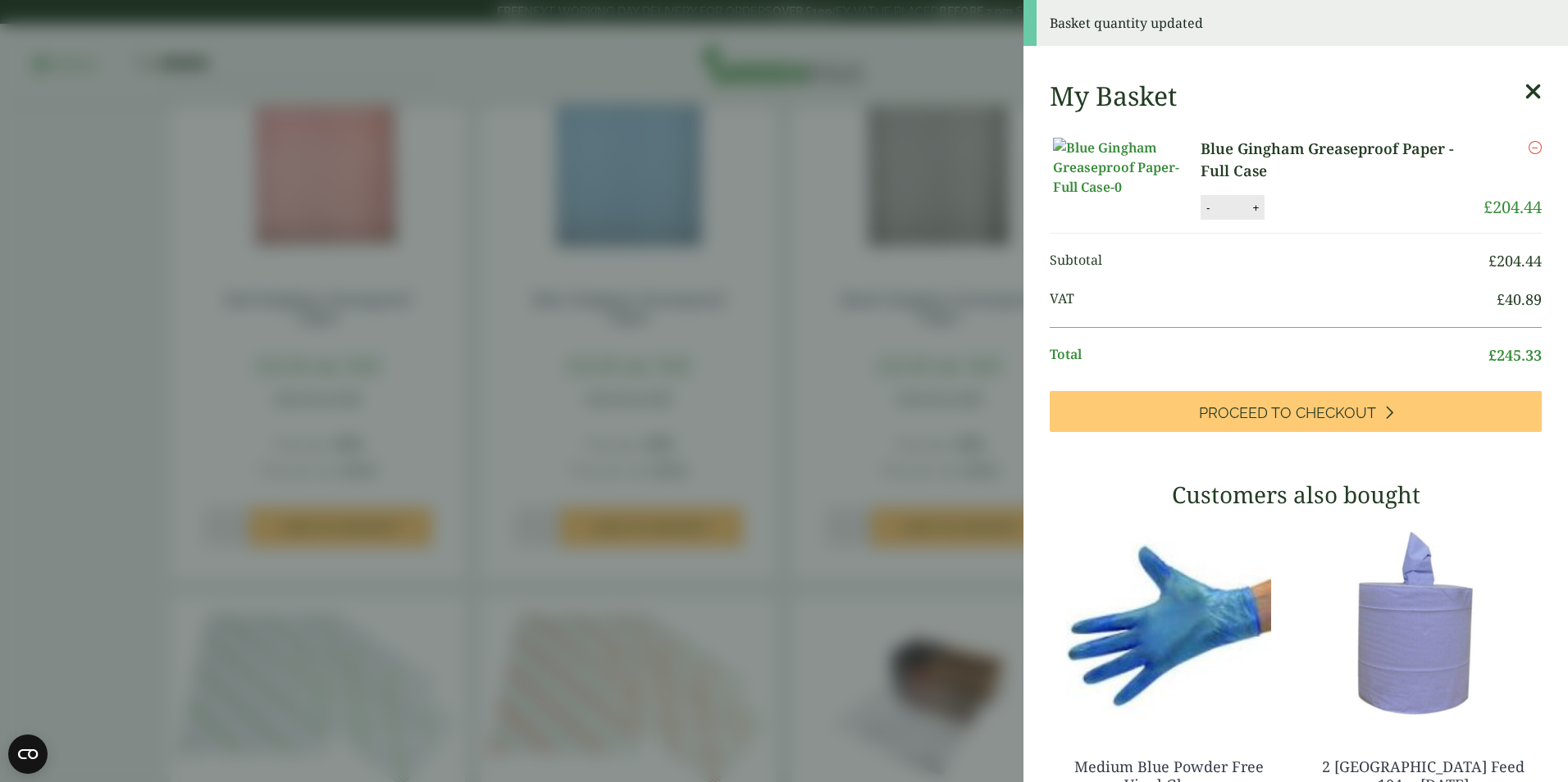
drag, startPoint x: 1511, startPoint y: 92, endPoint x: 1503, endPoint y: 105, distance: 15.3
click at [1525, 92] on icon at bounding box center [1533, 91] width 17 height 23
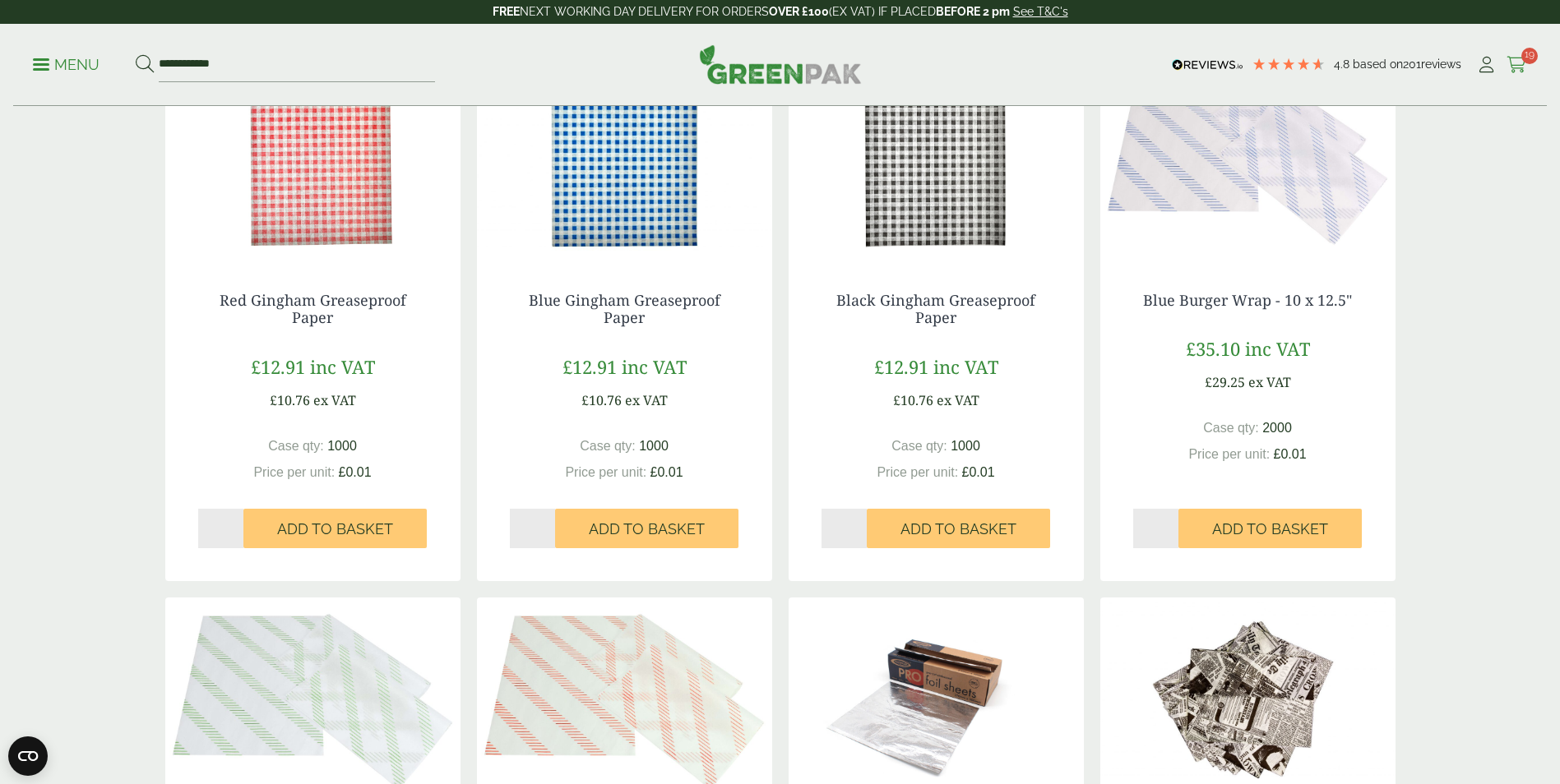
click at [1518, 71] on icon at bounding box center [1516, 65] width 20 height 16
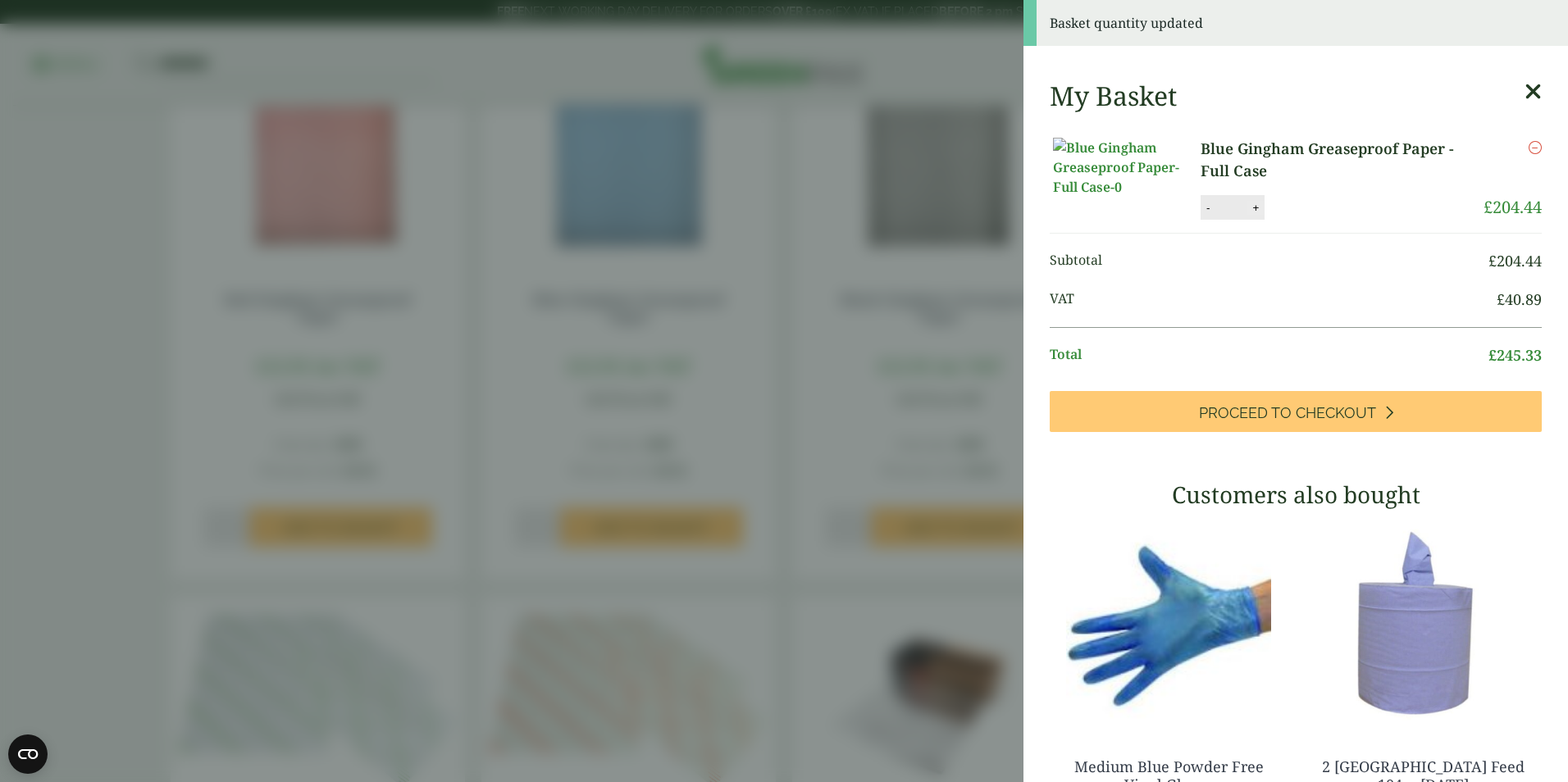
click at [1258, 228] on div "My Basket Blue Gingham Greaseproof Paper - Full Case Blue Gingham Greaseproof P…" at bounding box center [1295, 564] width 545 height 993
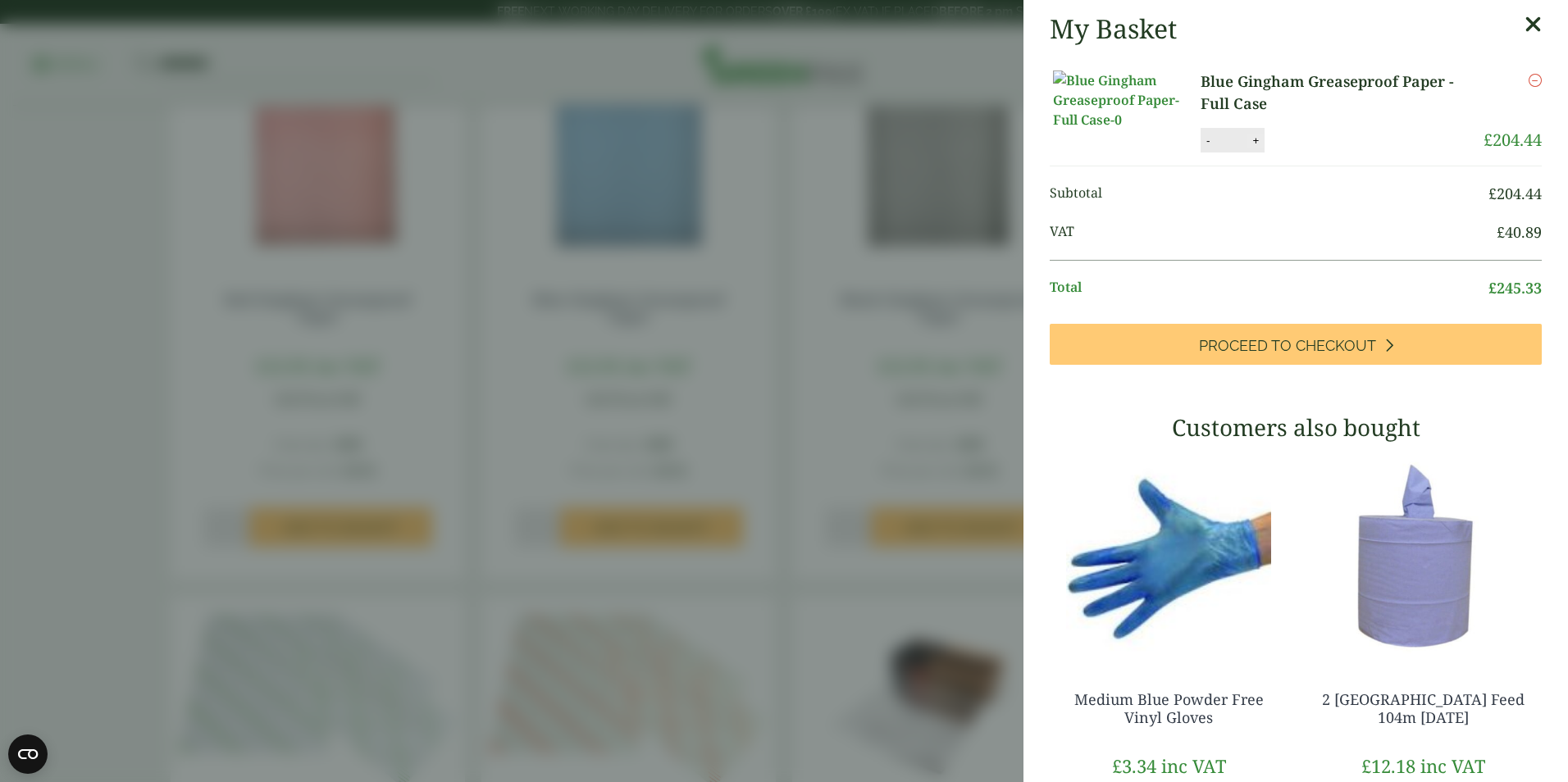
click at [1259, 148] on button "+" at bounding box center [1256, 140] width 16 height 14
type input "**"
click at [1291, 146] on button "Update" at bounding box center [1309, 141] width 82 height 25
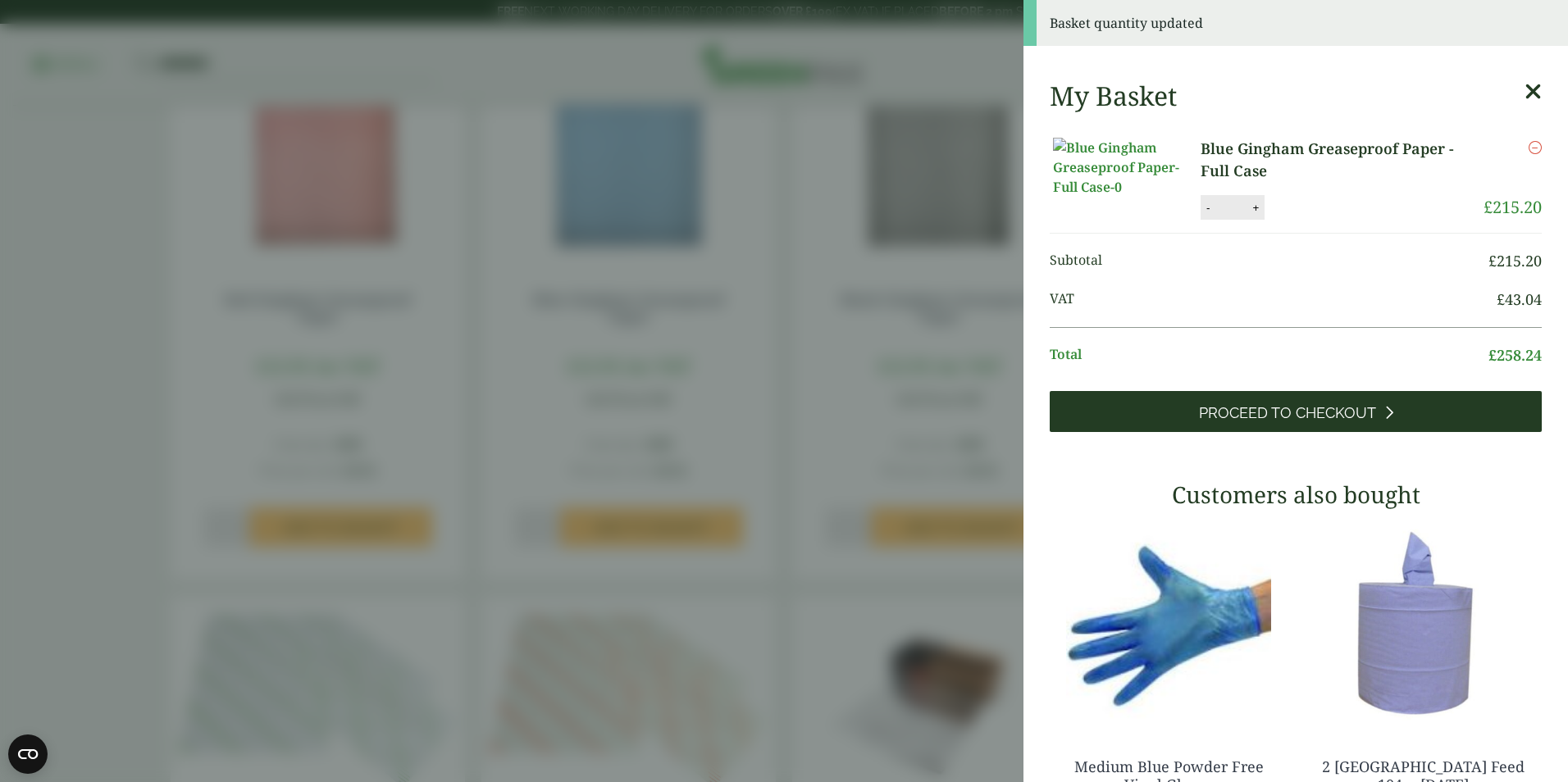
click at [1259, 433] on link "Proceed to Checkout" at bounding box center [1295, 412] width 492 height 41
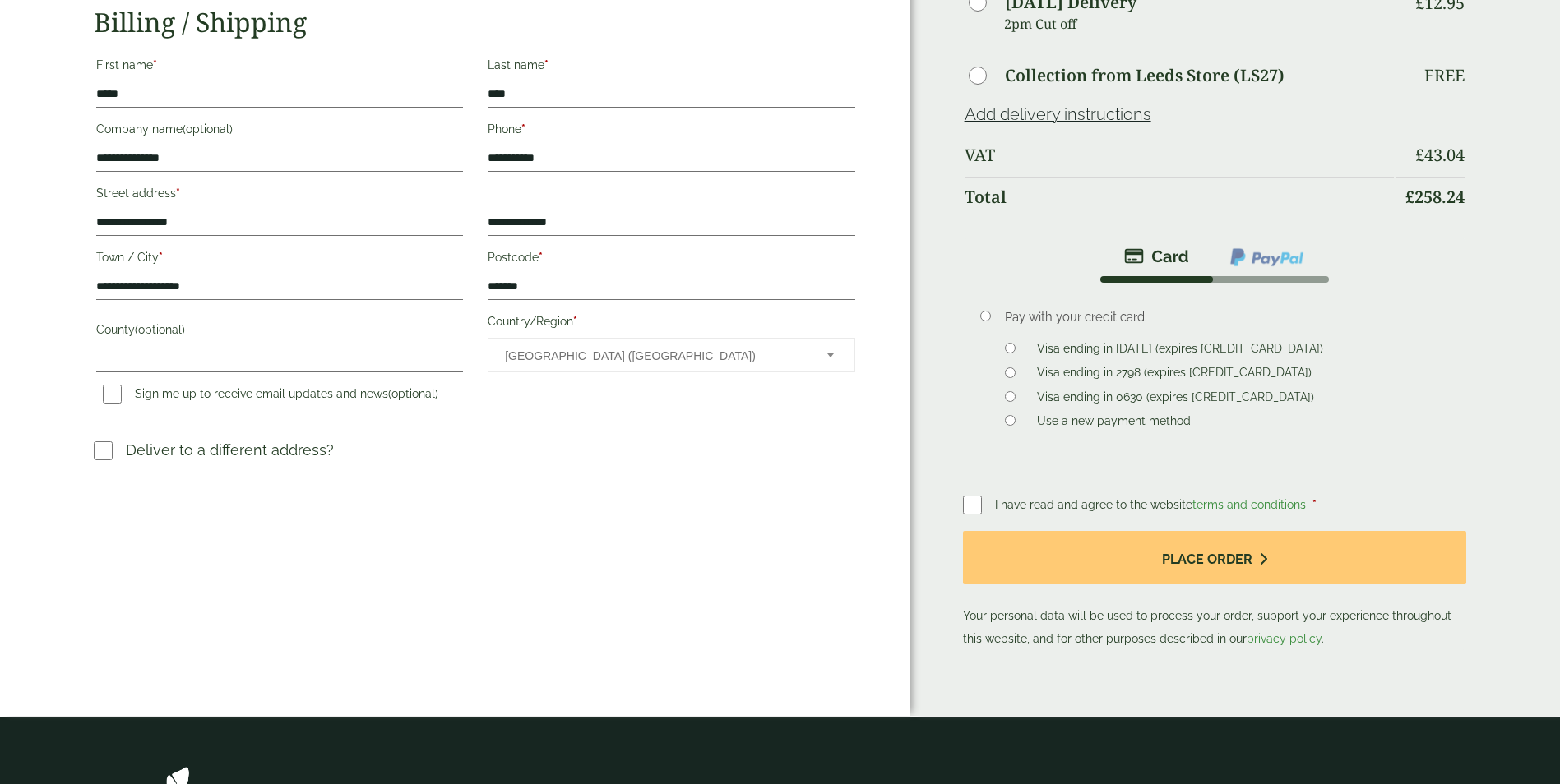
scroll to position [328, 0]
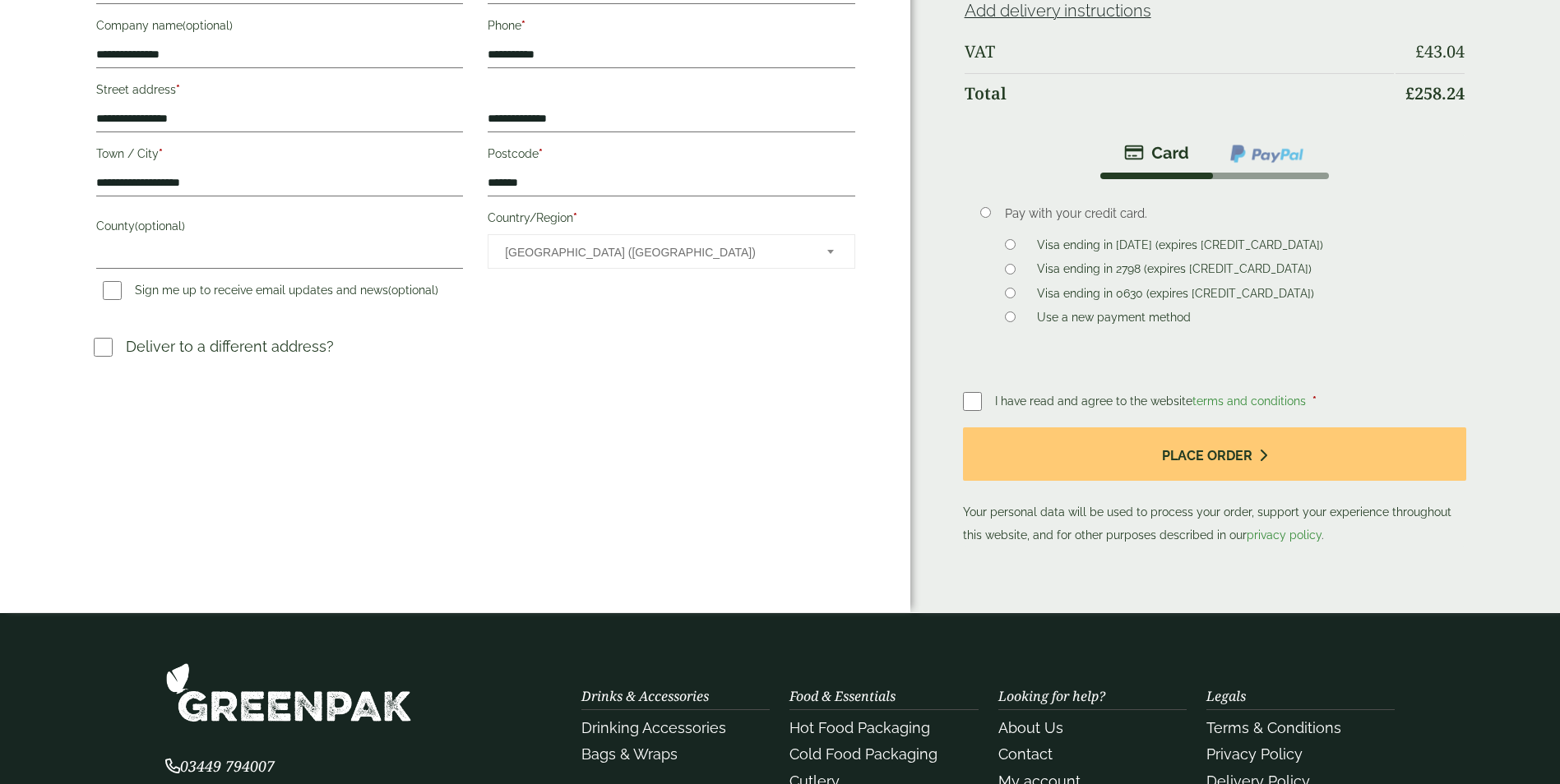
click at [963, 413] on div "I have read and agree to the website terms and conditions * Place order Your pe…" at bounding box center [1214, 468] width 504 height 157
click at [1305, 524] on p "Your personal data will be used to process your order, support your experience …" at bounding box center [1214, 487] width 504 height 119
click at [1298, 512] on p "Your personal data will be used to process your order, support your experience …" at bounding box center [1214, 487] width 504 height 119
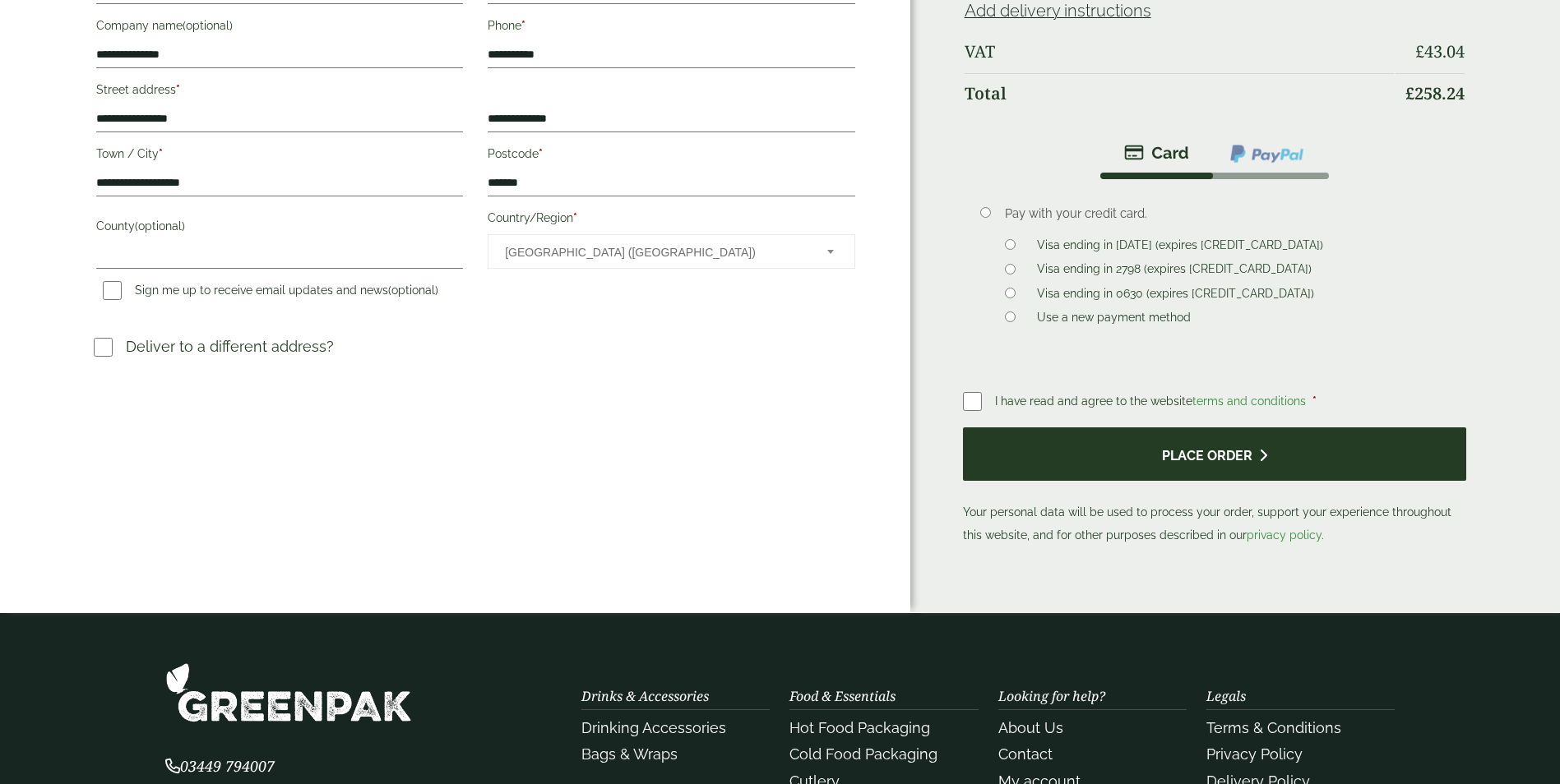
click at [1199, 467] on button "Place order" at bounding box center [1214, 454] width 504 height 53
